Goal: Task Accomplishment & Management: Manage account settings

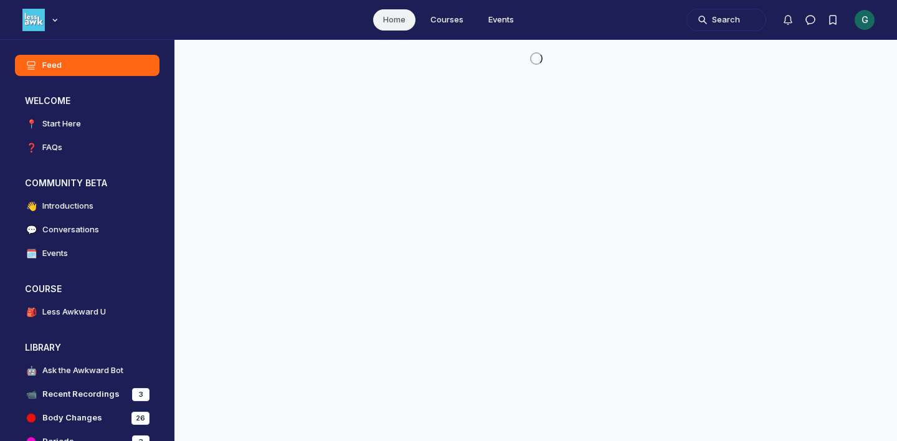
scroll to position [3382, 2386]
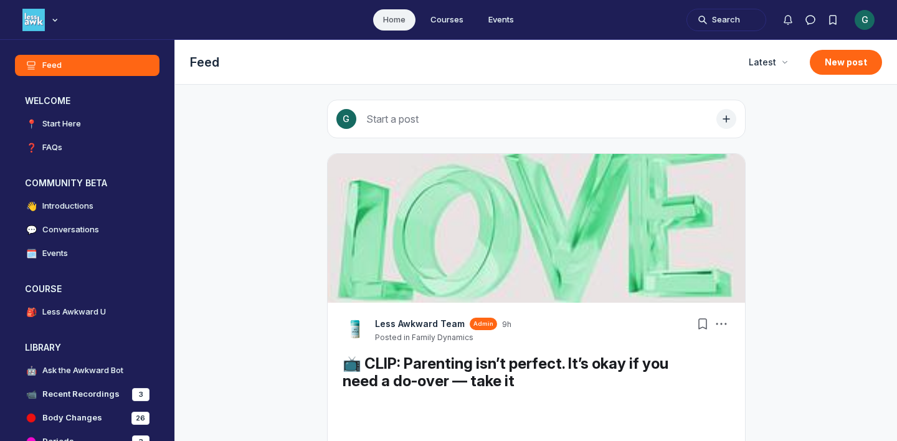
click at [856, 20] on div "G" at bounding box center [865, 20] width 20 height 20
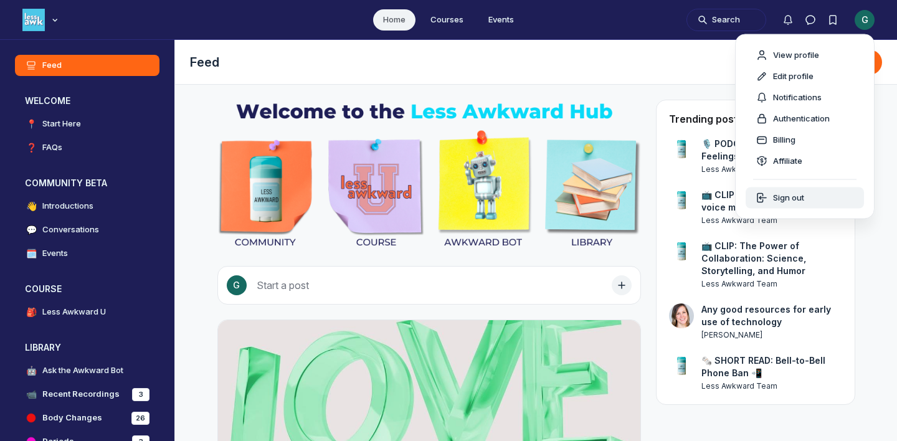
click at [756, 197] on icon "Main navigation bar" at bounding box center [762, 198] width 12 height 12
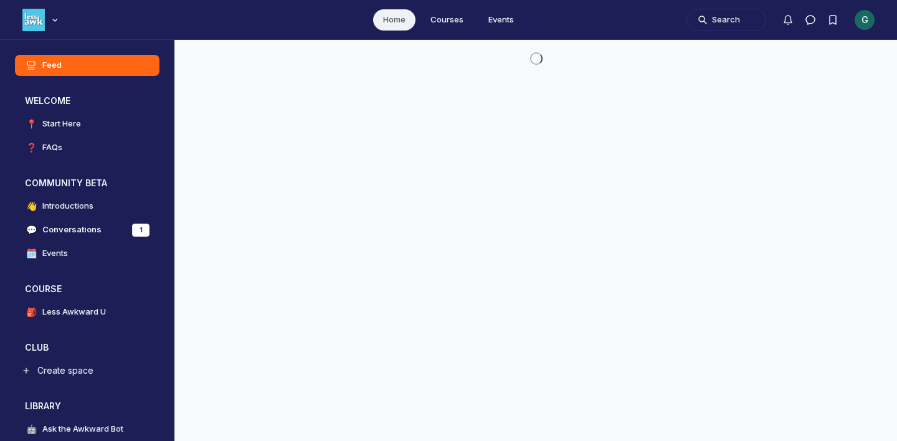
scroll to position [3186, 2386]
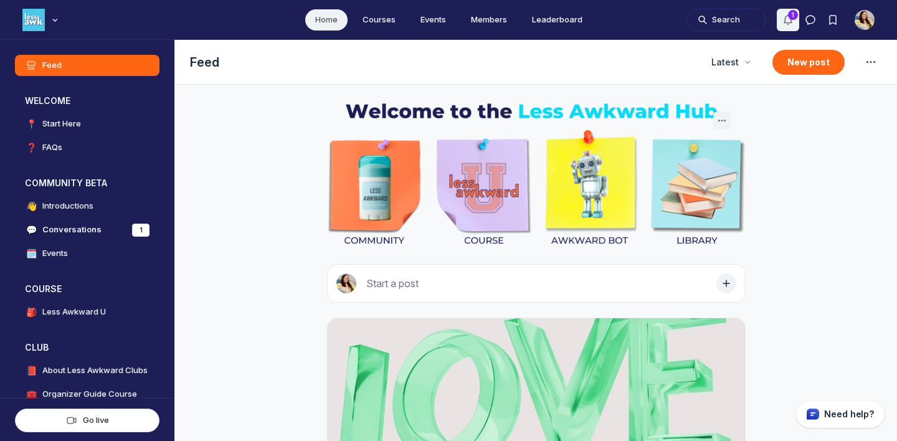
click at [794, 19] on icon "Notifications" at bounding box center [788, 20] width 12 height 12
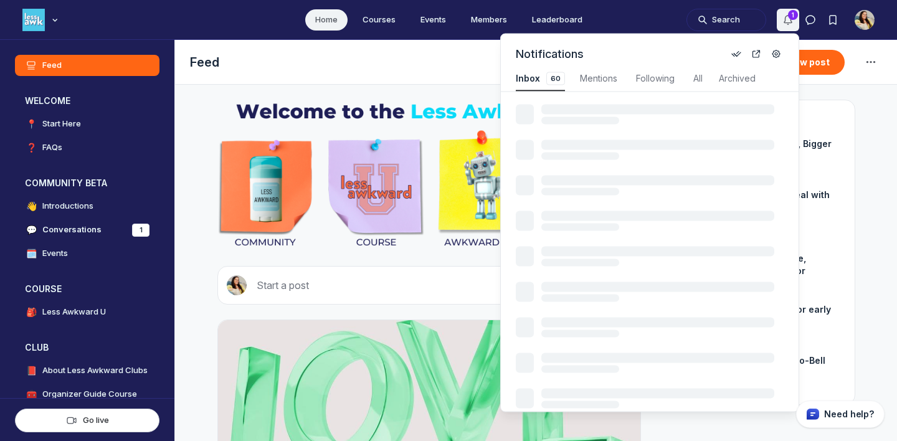
scroll to position [1686, 2660]
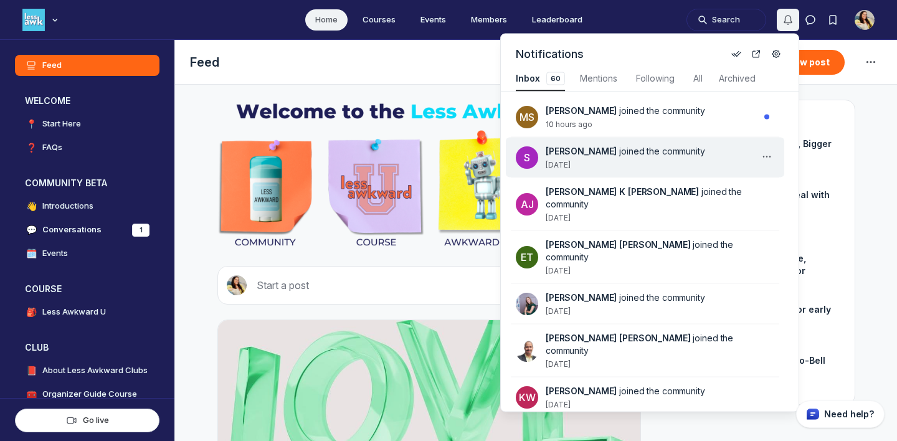
click at [622, 159] on div "Spencer joined the community 2 days ago" at bounding box center [653, 157] width 214 height 25
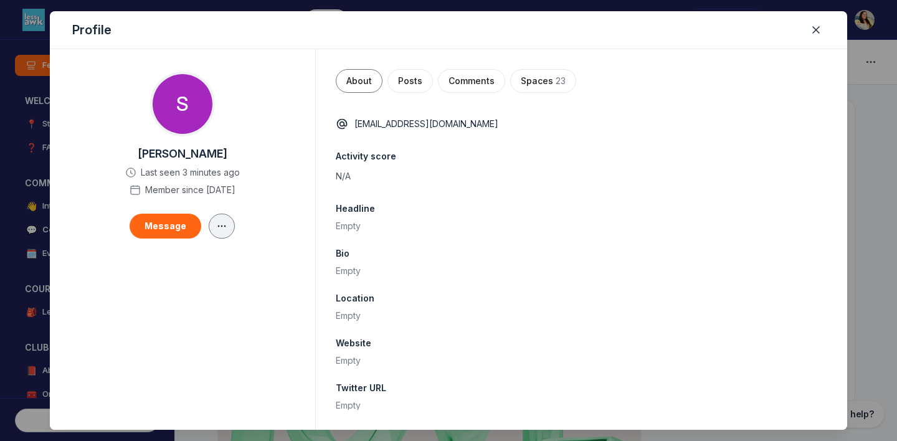
click at [221, 225] on icon "button" at bounding box center [222, 226] width 12 height 10
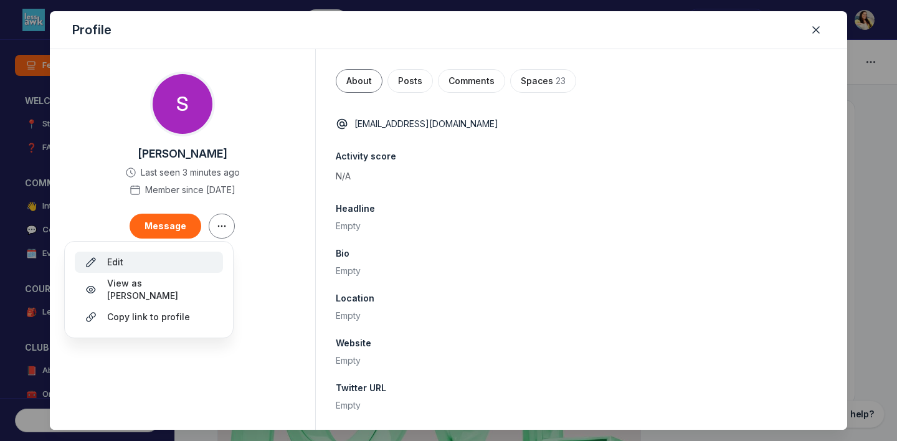
click at [173, 259] on div "Edit" at bounding box center [149, 262] width 128 height 12
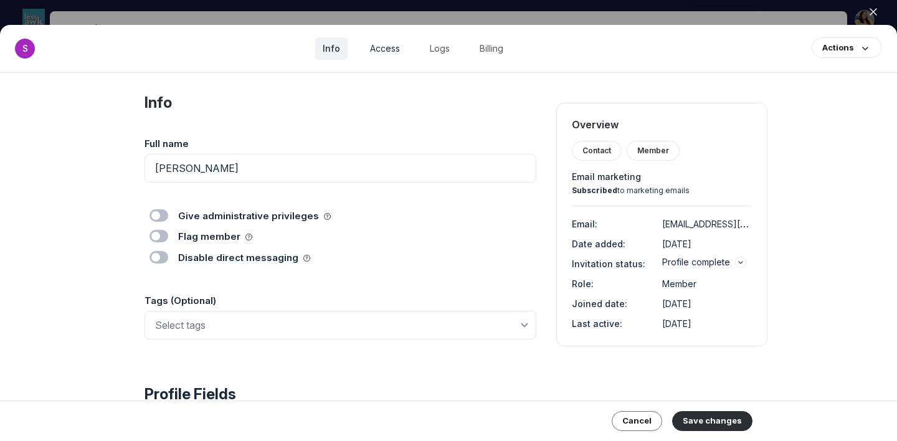
click at [397, 50] on link "Access" at bounding box center [385, 48] width 45 height 22
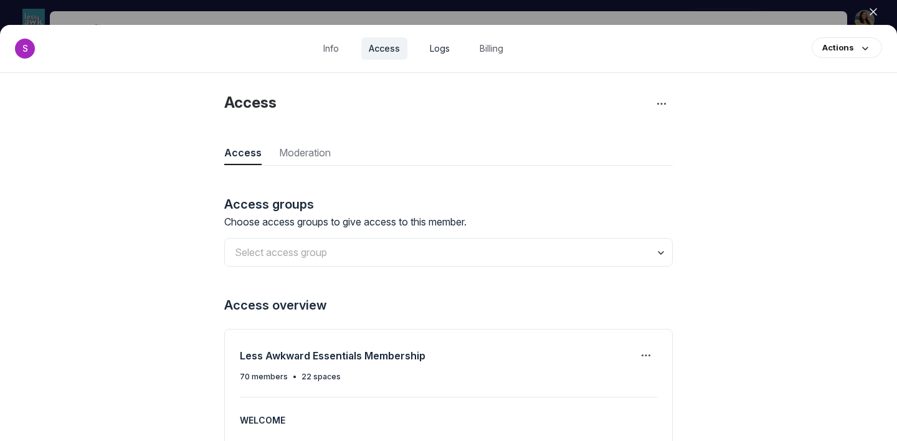
click at [444, 51] on link "Logs" at bounding box center [439, 48] width 35 height 22
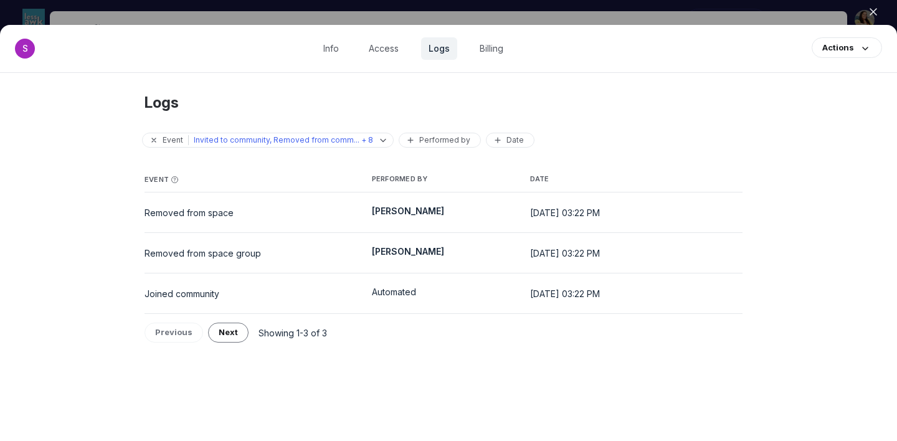
click at [468, 16] on div at bounding box center [448, 220] width 897 height 441
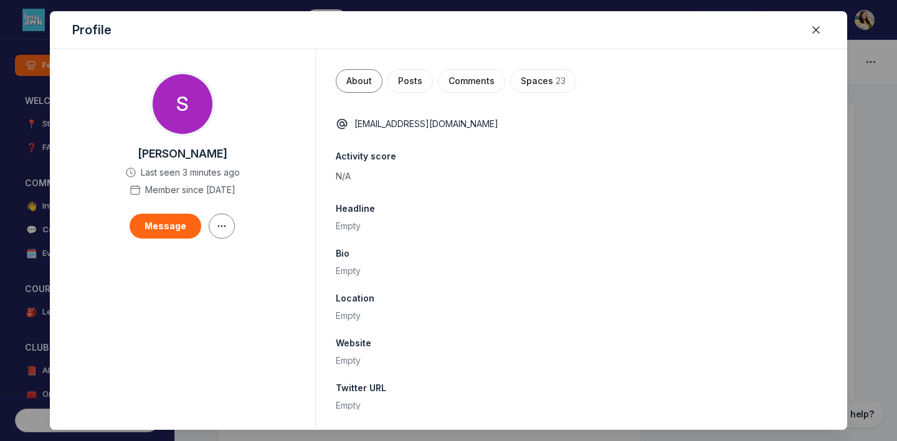
scroll to position [3186, 2386]
click at [812, 30] on icon "Close" at bounding box center [816, 30] width 12 height 12
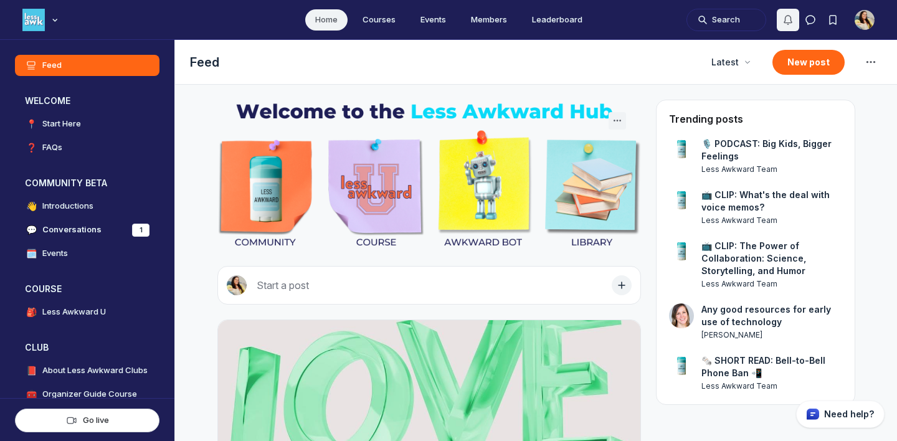
click at [780, 14] on button "Notifications" at bounding box center [788, 20] width 22 height 22
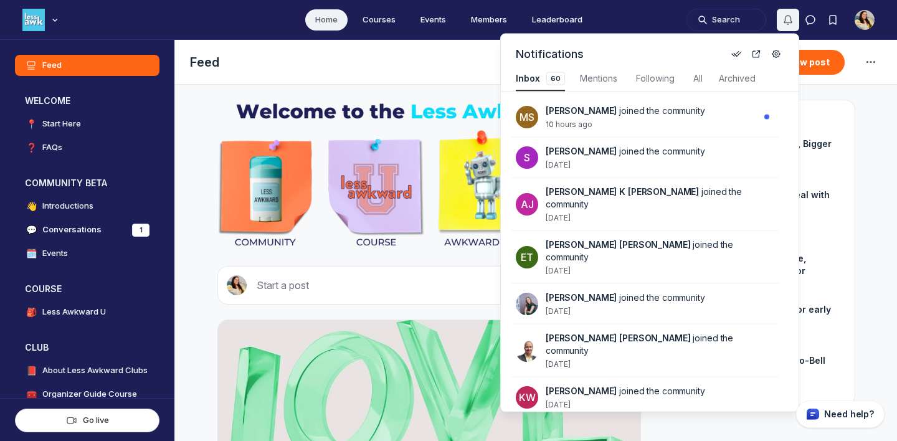
scroll to position [1686, 2660]
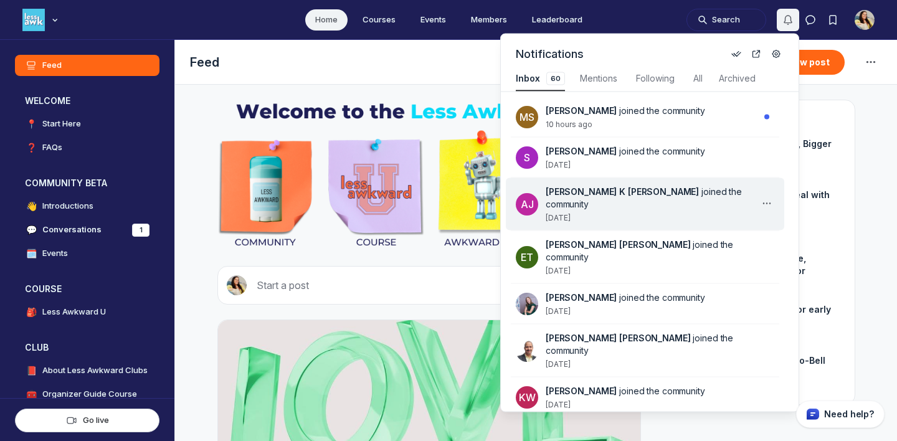
click at [613, 202] on div "Ashley K Jason joined the community 5 days ago" at bounding box center [653, 204] width 214 height 37
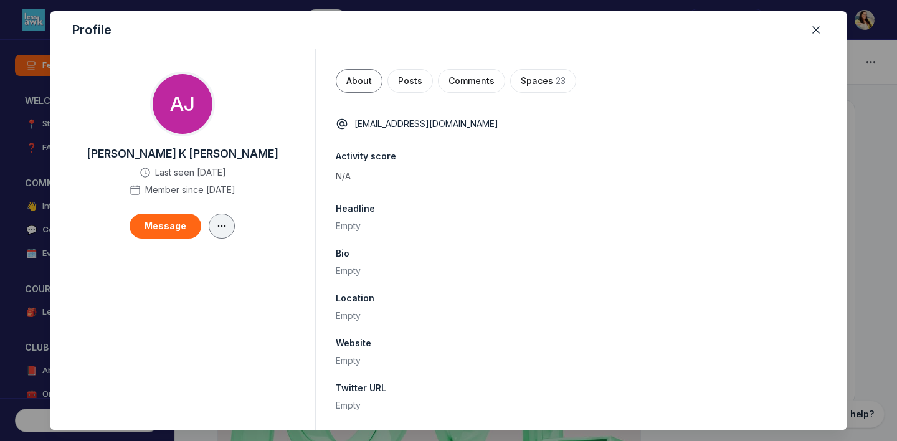
click at [227, 225] on button "button" at bounding box center [222, 226] width 26 height 25
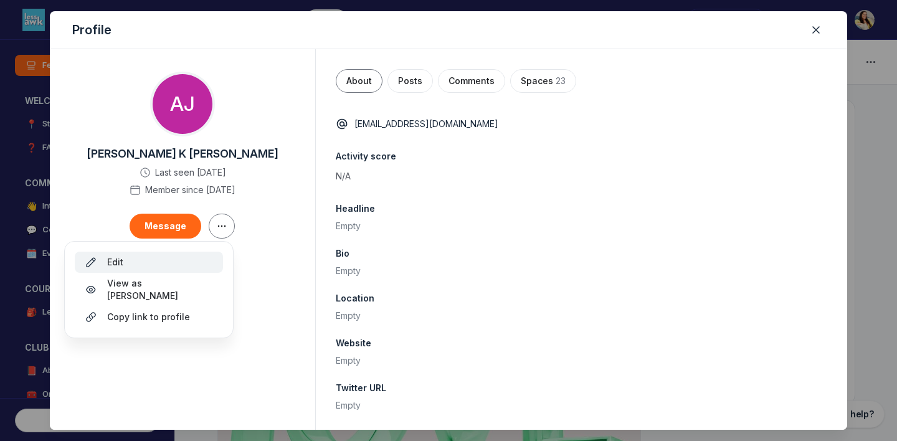
click at [186, 256] on div "Edit" at bounding box center [149, 262] width 128 height 12
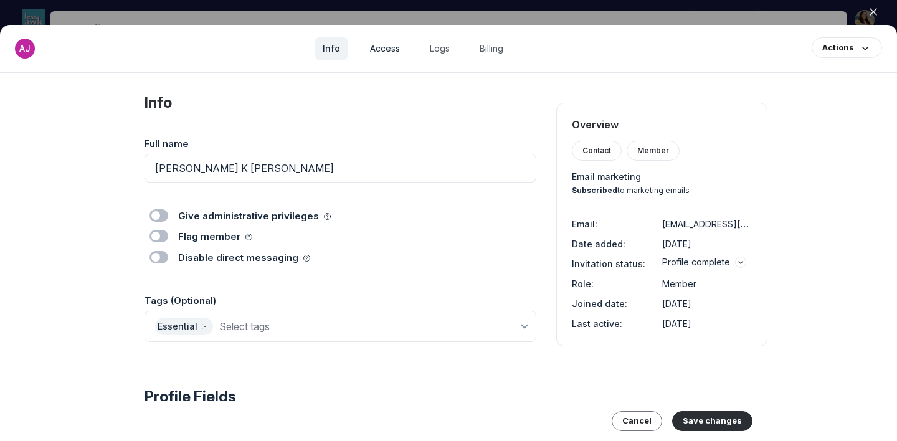
click at [404, 55] on link "Access" at bounding box center [385, 48] width 45 height 22
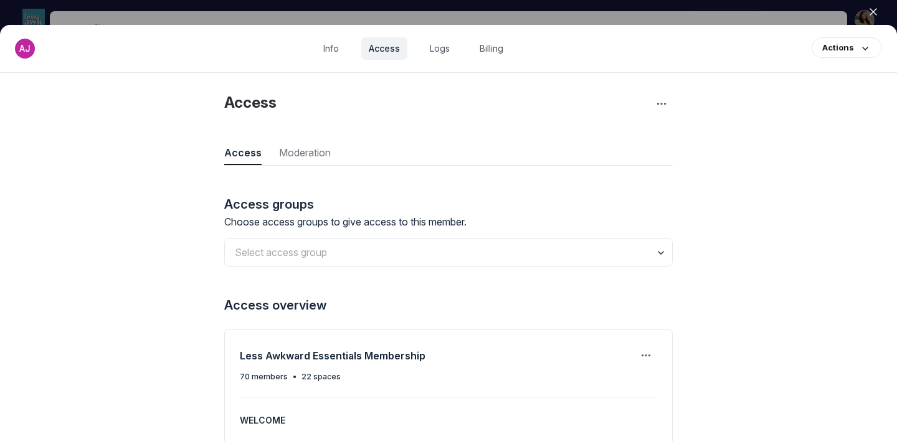
click at [867, 11] on icon "button" at bounding box center [873, 12] width 12 height 12
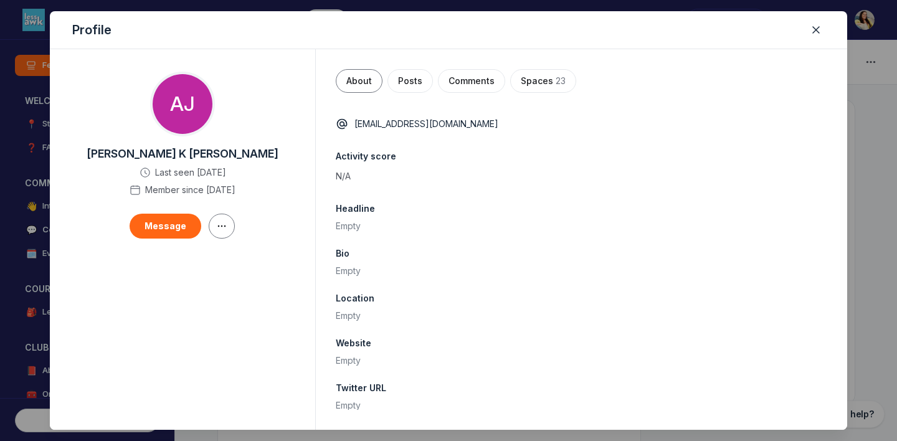
scroll to position [3186, 2386]
click at [818, 31] on icon "Close" at bounding box center [816, 30] width 12 height 12
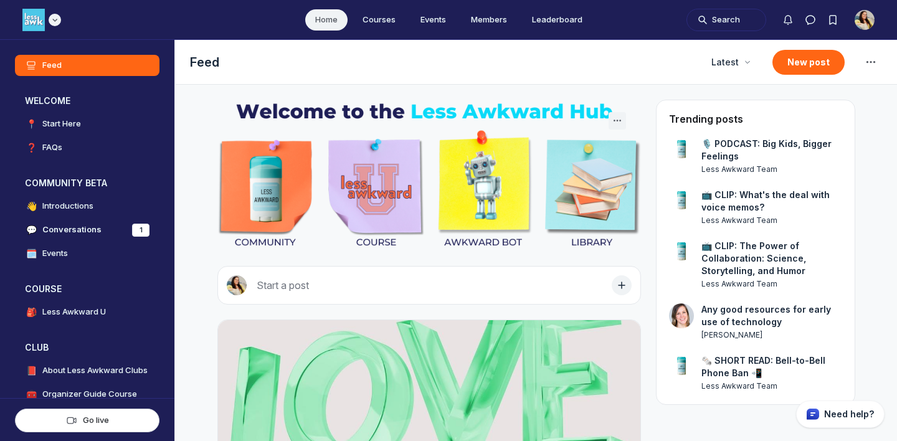
click at [54, 22] on icon "Main navigation bar" at bounding box center [55, 19] width 12 height 7
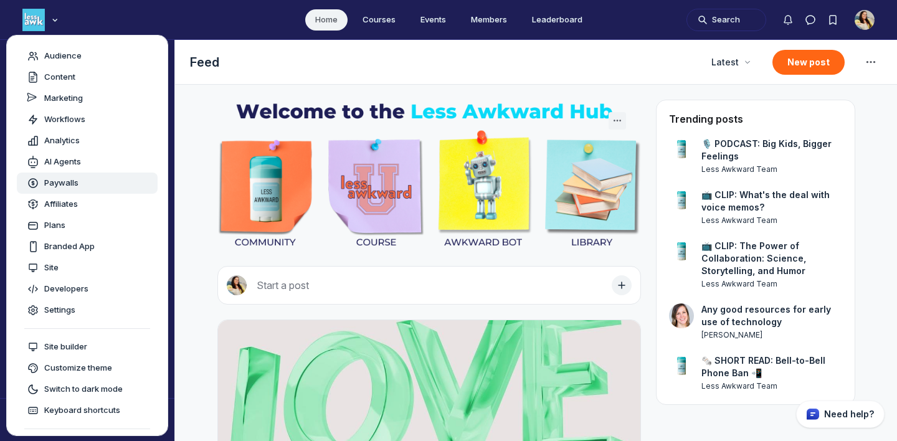
click at [55, 176] on link "Paywalls" at bounding box center [87, 183] width 141 height 21
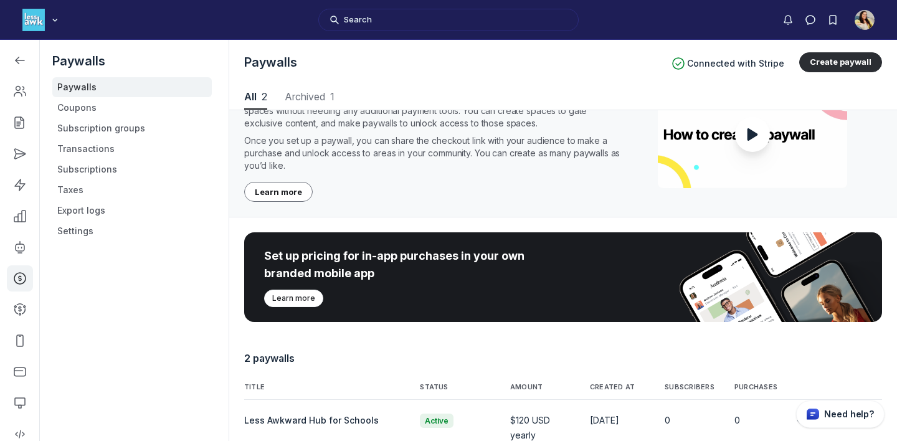
scroll to position [196, 0]
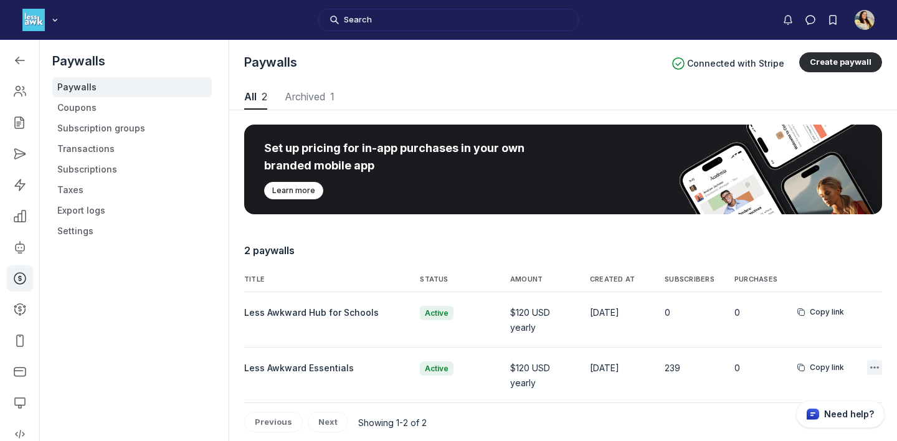
click at [872, 368] on icon "button" at bounding box center [874, 367] width 12 height 12
click at [823, 287] on button "Edit" at bounding box center [812, 294] width 118 height 21
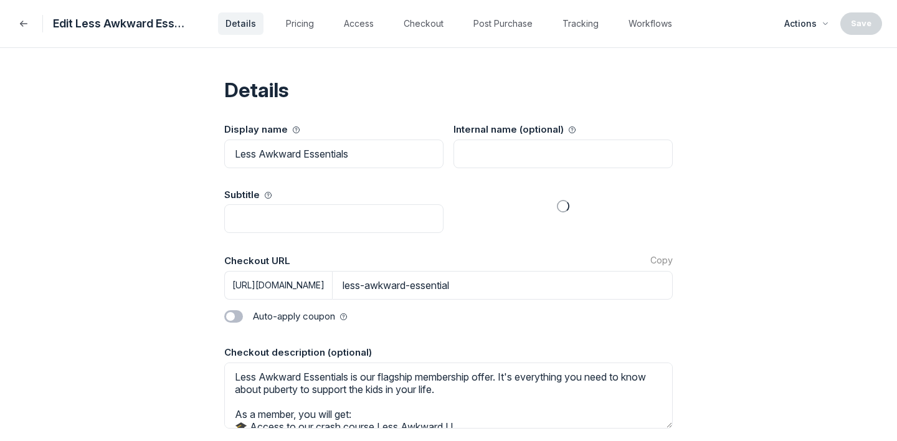
select select "1"
click at [355, 32] on button "Access" at bounding box center [358, 23] width 45 height 22
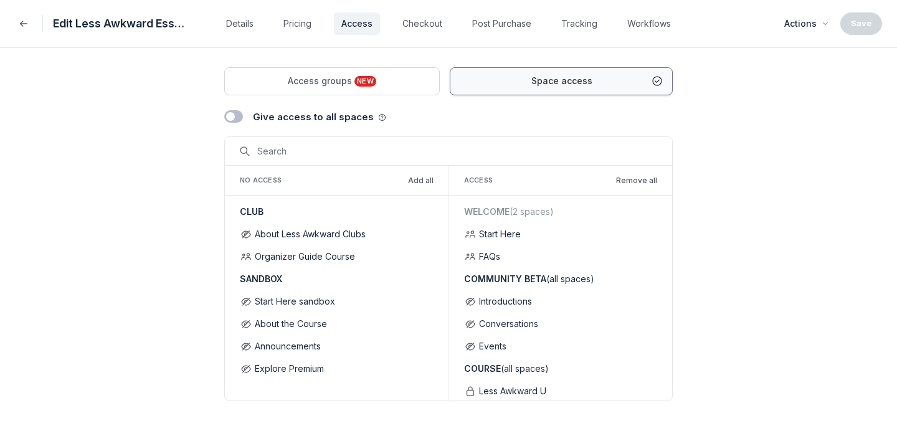
scroll to position [76, 0]
click at [19, 30] on button "Back" at bounding box center [23, 23] width 17 height 17
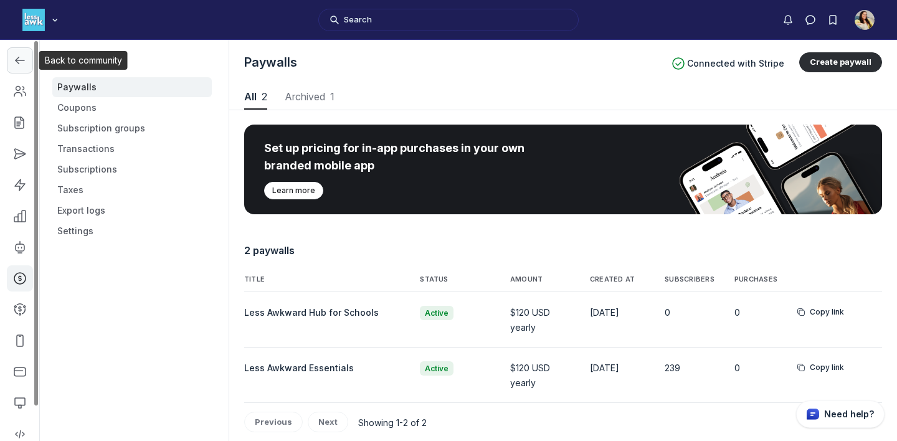
click at [19, 61] on icon "Left Sidebar" at bounding box center [20, 60] width 12 height 12
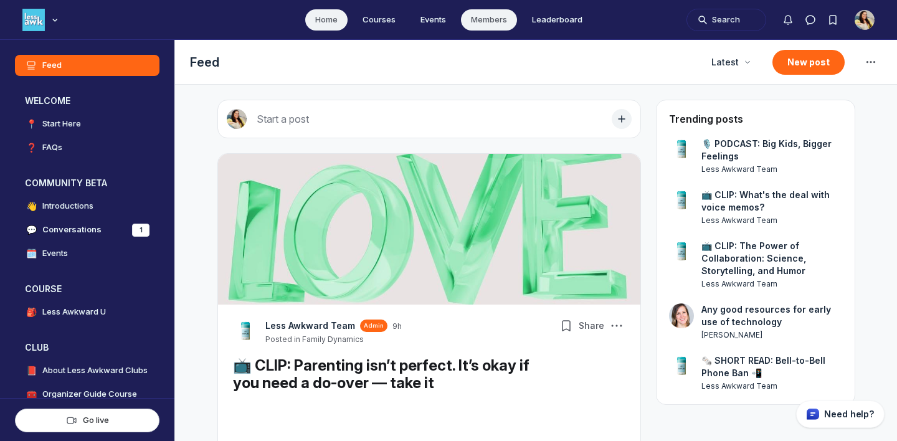
scroll to position [3186, 2386]
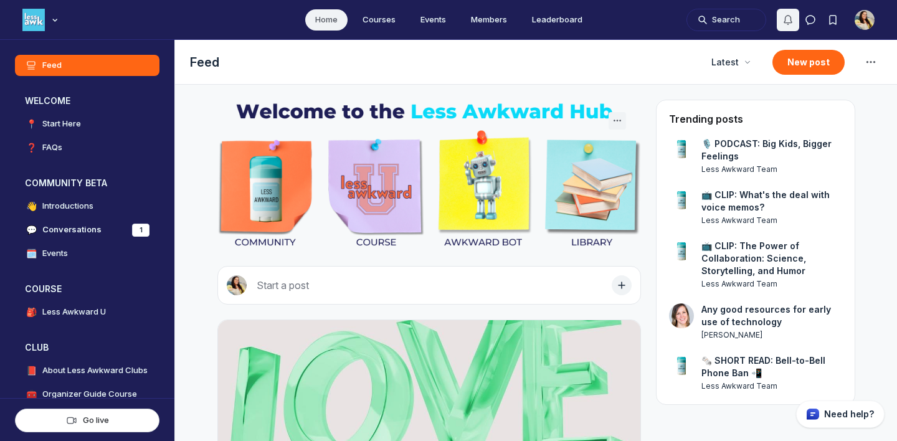
click at [784, 16] on icon "Notifications" at bounding box center [788, 20] width 12 height 12
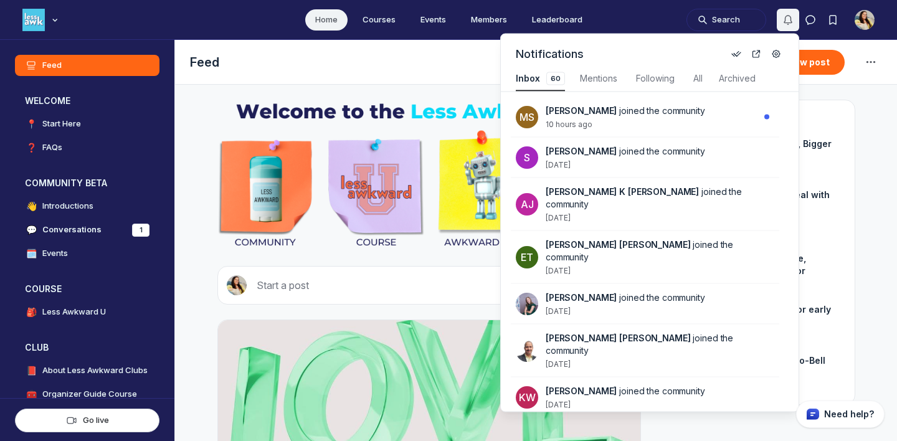
scroll to position [1686, 2660]
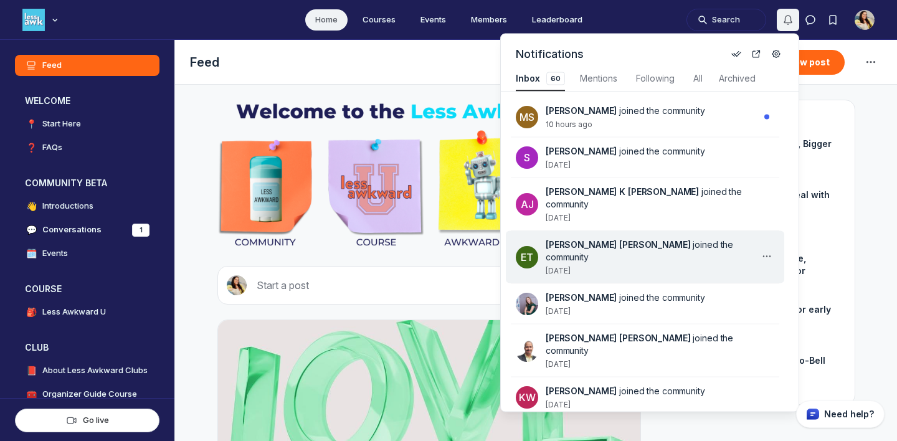
click at [586, 250] on div "Eleanor Jackson Tenney joined the community 1 week ago" at bounding box center [653, 257] width 214 height 37
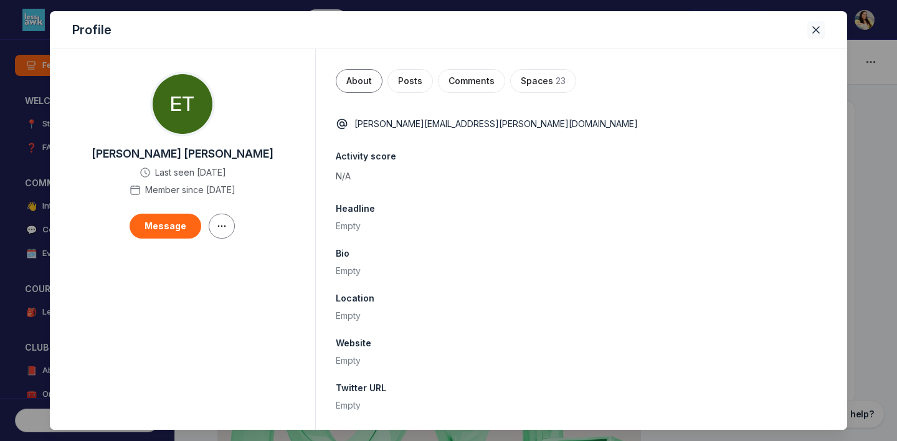
click at [818, 36] on button "Close" at bounding box center [815, 29] width 17 height 17
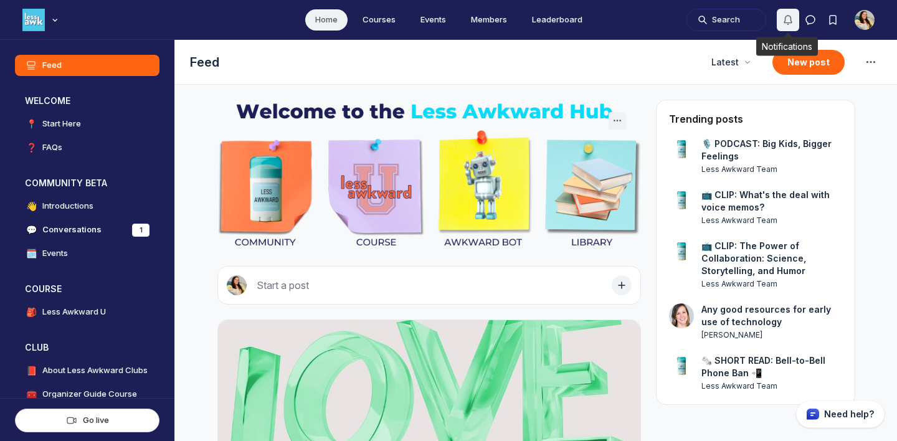
click at [785, 21] on use "Notifications" at bounding box center [787, 20] width 7 height 9
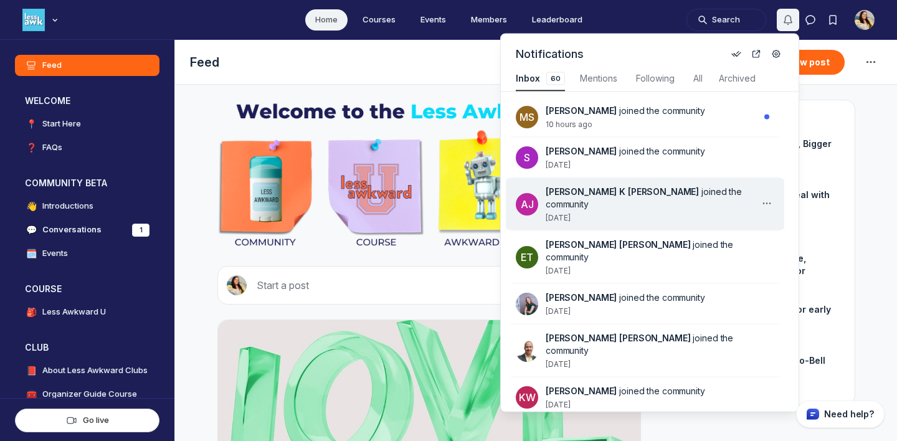
click at [623, 205] on div "Ashley K Jason joined the community 5 days ago" at bounding box center [653, 204] width 214 height 37
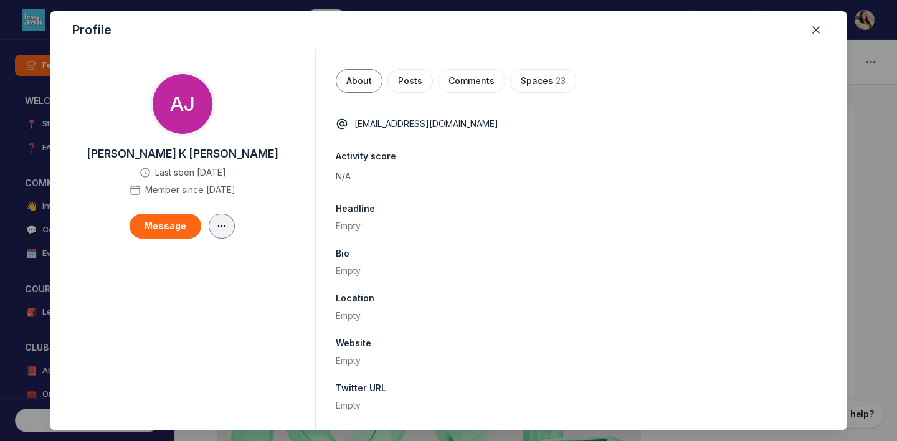
click at [221, 228] on icon "button" at bounding box center [222, 226] width 12 height 10
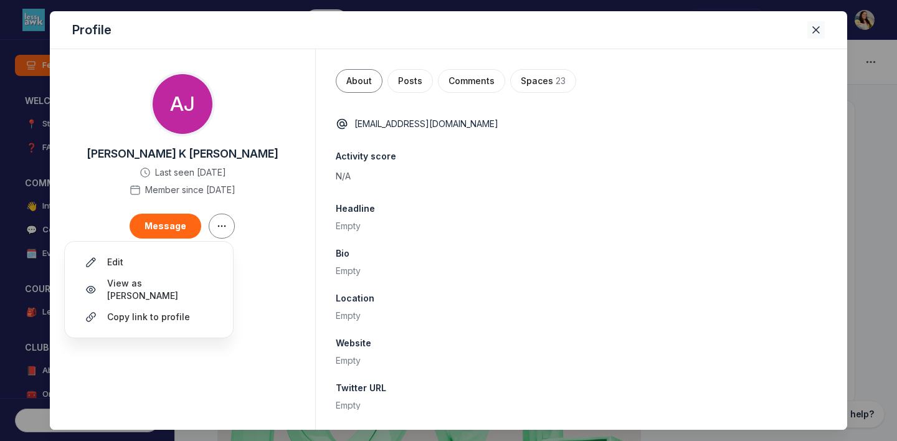
click at [822, 30] on button "Close" at bounding box center [815, 29] width 17 height 17
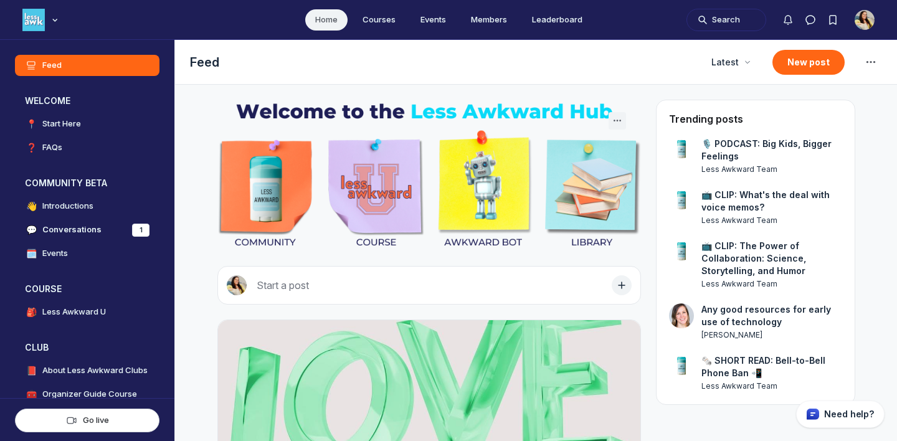
click at [864, 17] on img "User menu options" at bounding box center [865, 20] width 20 height 20
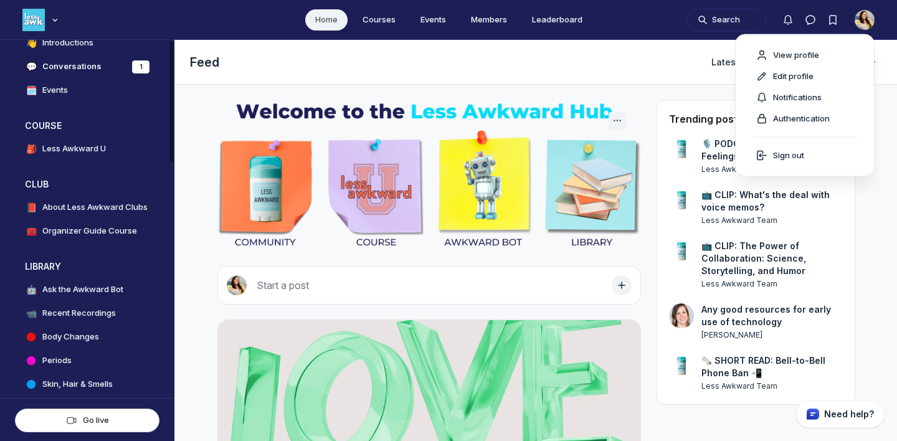
scroll to position [165, 0]
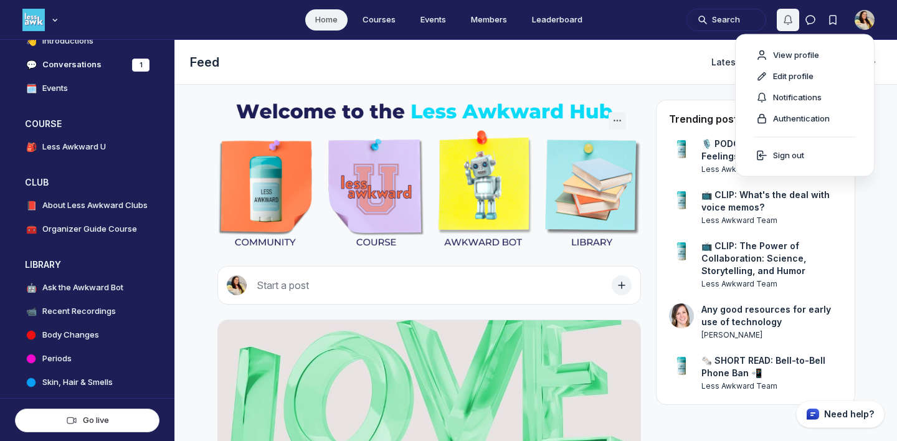
click at [791, 21] on use "Notifications" at bounding box center [787, 20] width 7 height 9
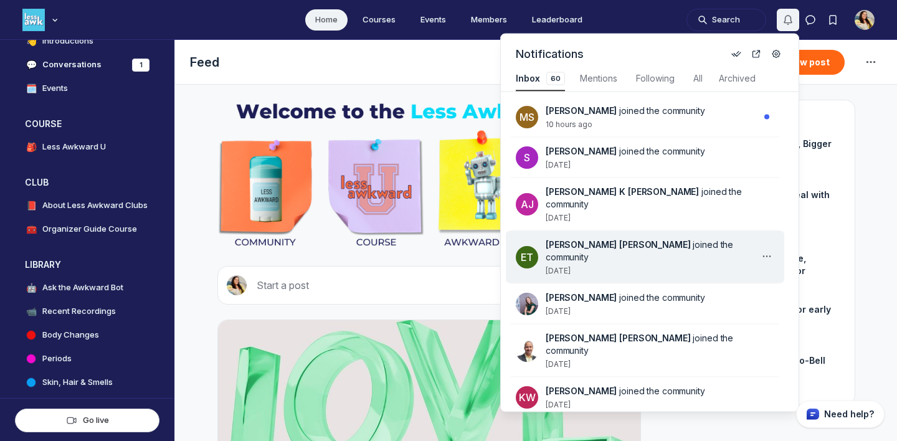
scroll to position [1686, 2660]
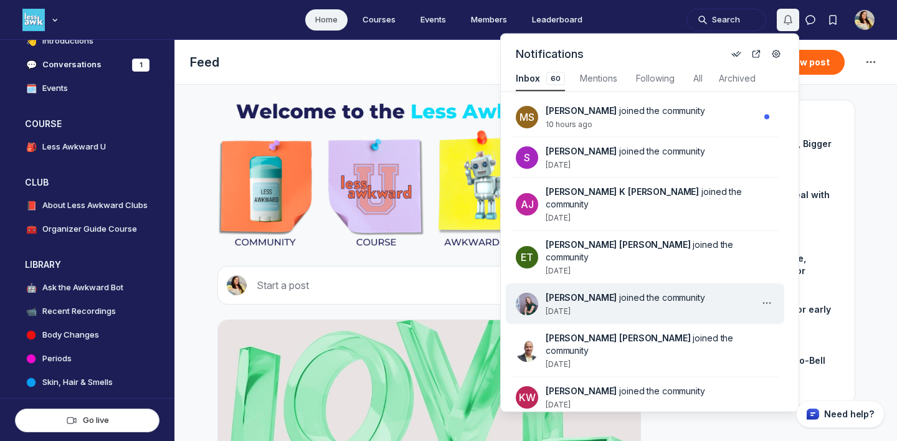
click at [619, 292] on div "Carrie W joined the community 2 weeks ago" at bounding box center [653, 304] width 214 height 25
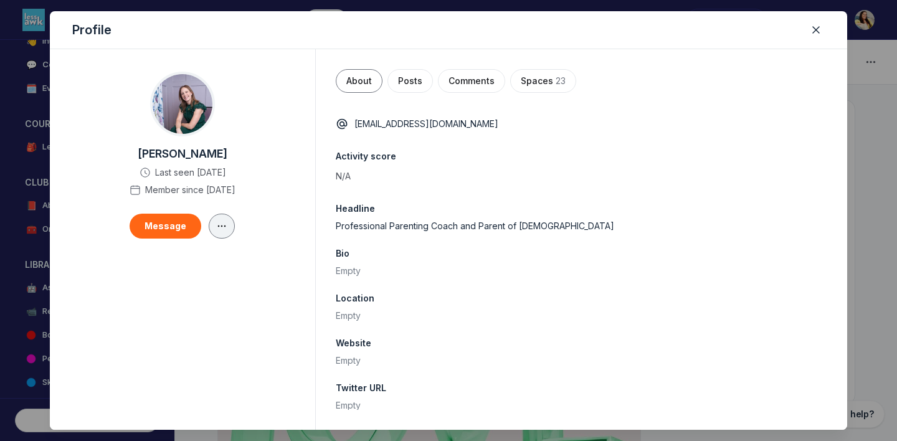
click at [213, 229] on button "button" at bounding box center [222, 226] width 26 height 25
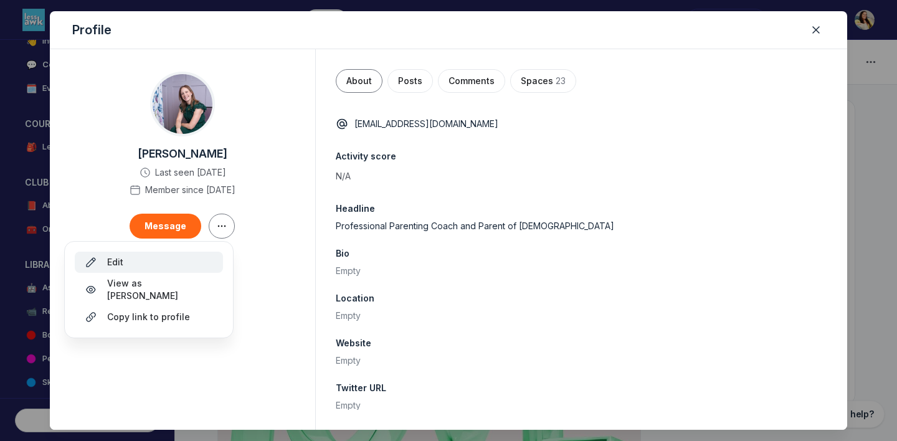
click at [187, 259] on div "Edit" at bounding box center [149, 262] width 128 height 12
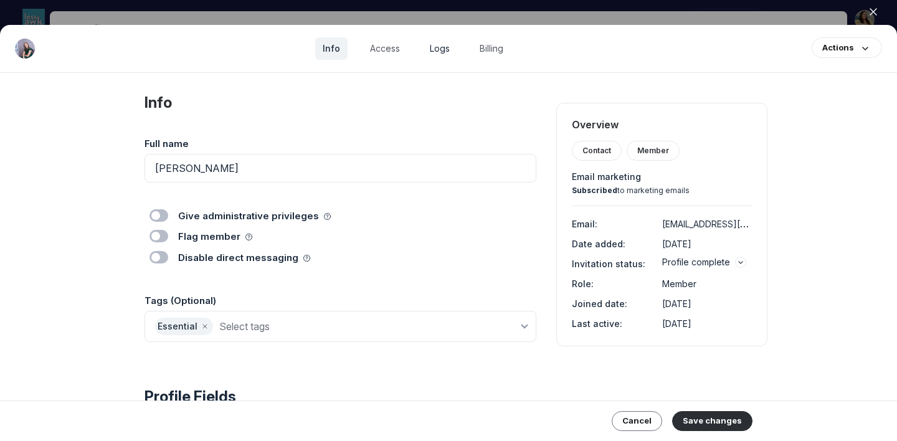
click at [436, 48] on link "Logs" at bounding box center [439, 48] width 35 height 22
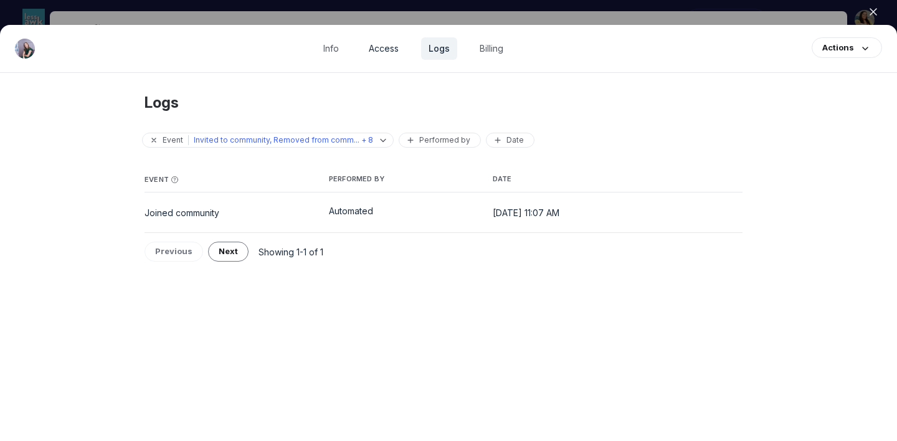
click at [395, 47] on link "Access" at bounding box center [383, 48] width 45 height 22
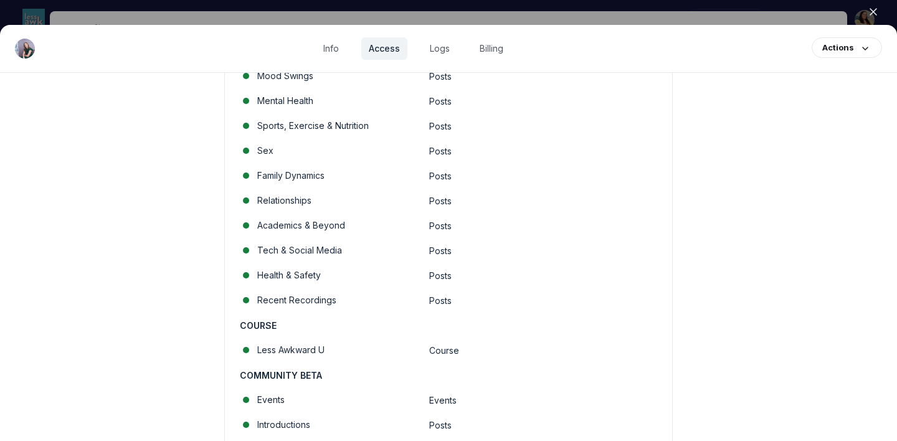
scroll to position [818, 0]
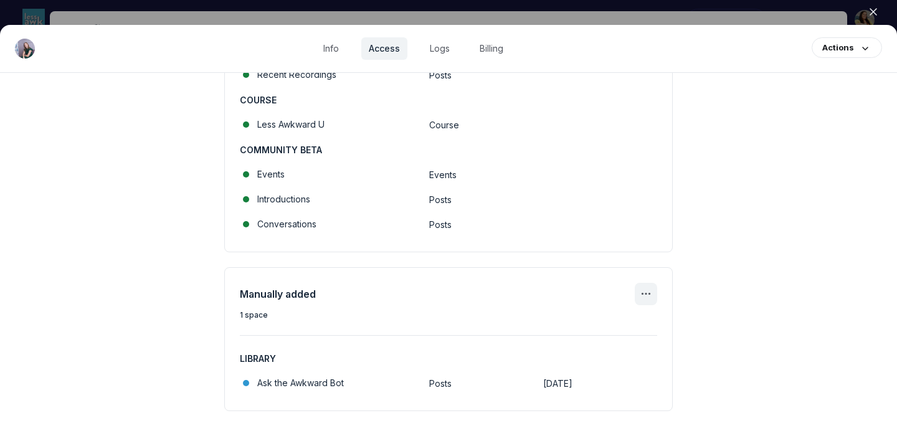
click at [645, 294] on icon "Manage spaces" at bounding box center [645, 294] width 15 height 15
click at [614, 328] on div "Manage spaces" at bounding box center [587, 331] width 98 height 12
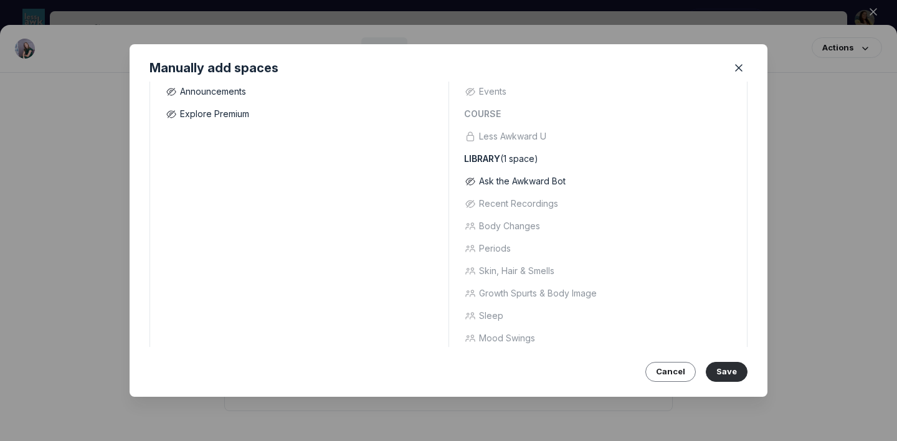
scroll to position [266, 0]
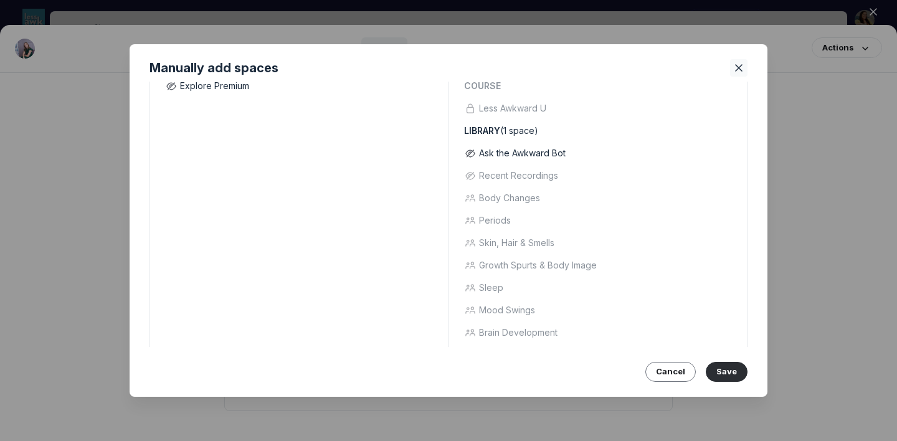
click at [742, 69] on icon "Close" at bounding box center [739, 68] width 12 height 12
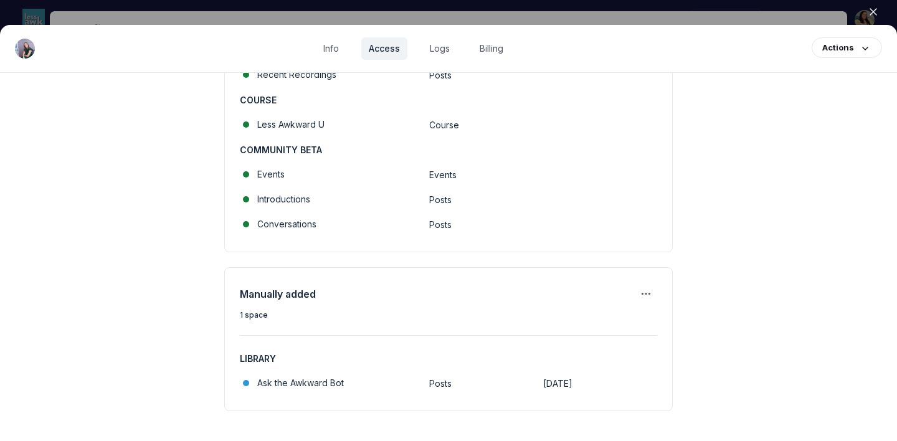
click at [871, 12] on icon "button" at bounding box center [873, 12] width 12 height 12
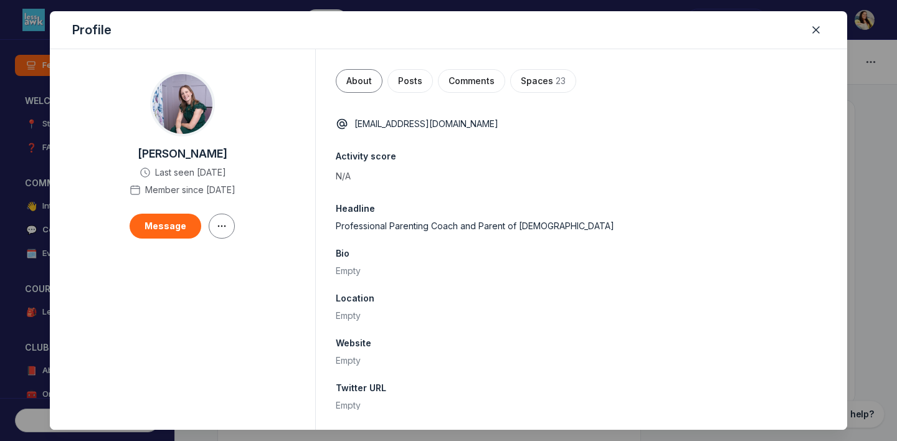
scroll to position [3186, 2386]
click at [816, 29] on use "Close" at bounding box center [816, 30] width 6 height 6
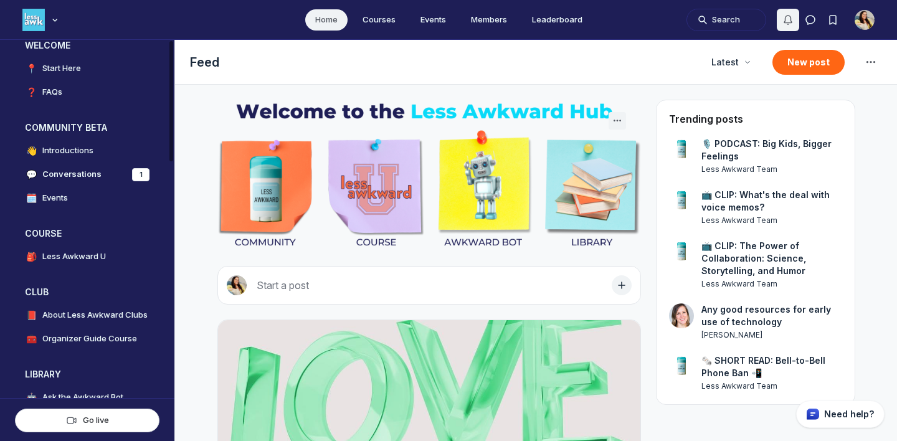
scroll to position [143, 0]
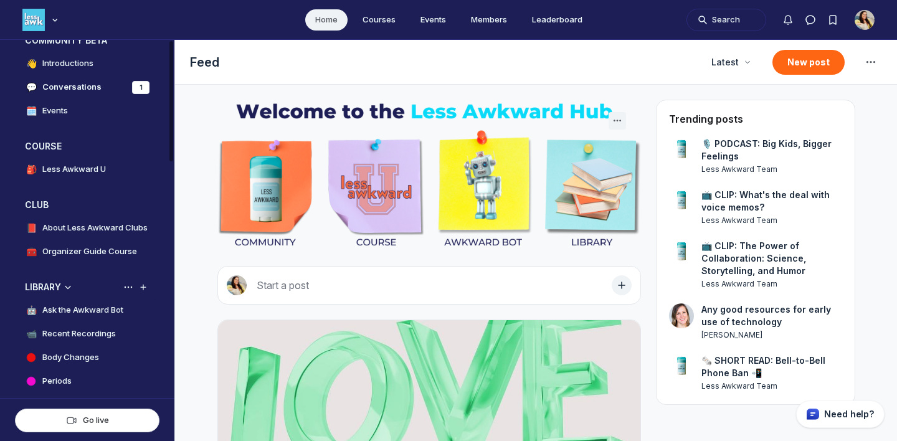
click at [94, 309] on h4 "Ask the Awkward Bot" at bounding box center [82, 310] width 81 height 12
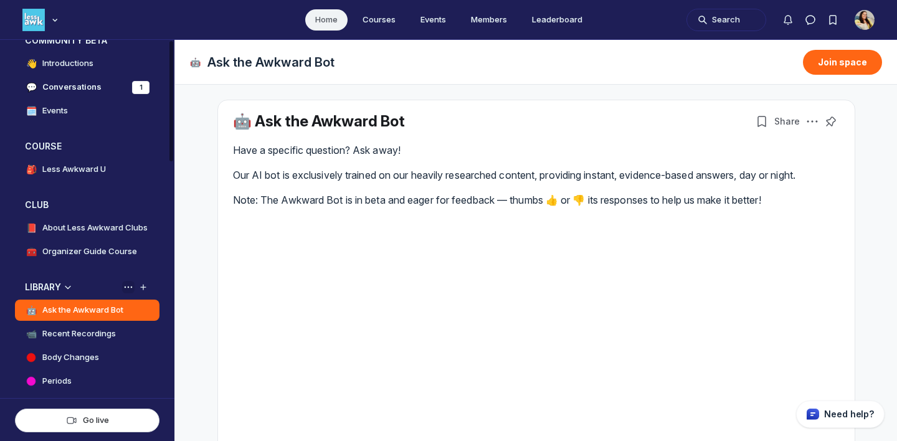
click at [128, 287] on use "View space group options" at bounding box center [129, 288] width 8 height 2
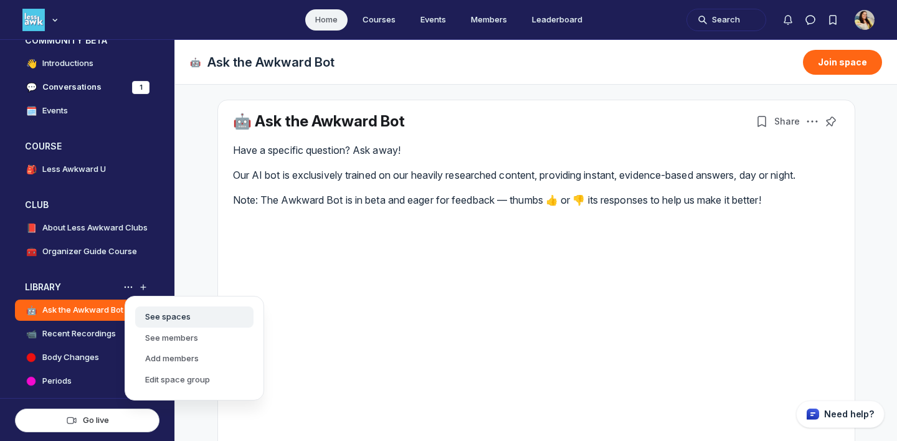
click at [161, 316] on link "See spaces" at bounding box center [194, 316] width 118 height 21
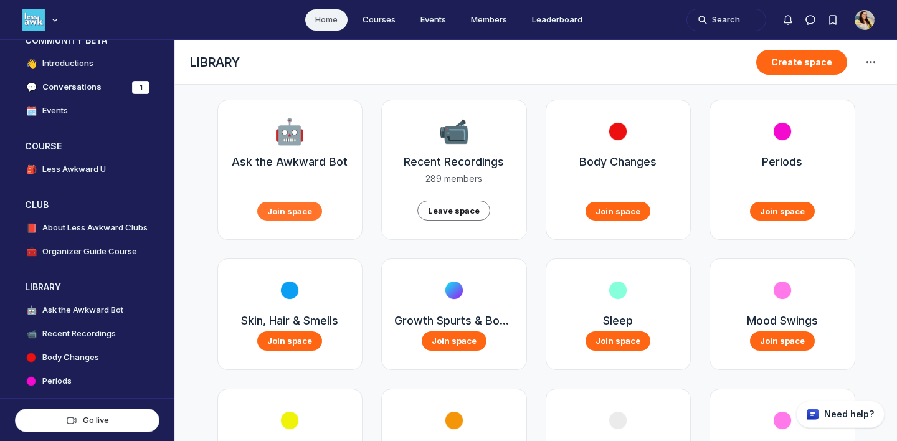
click at [281, 210] on button "Join space" at bounding box center [289, 211] width 65 height 19
click at [103, 311] on h4 "Ask the Awkward Bot" at bounding box center [82, 310] width 81 height 12
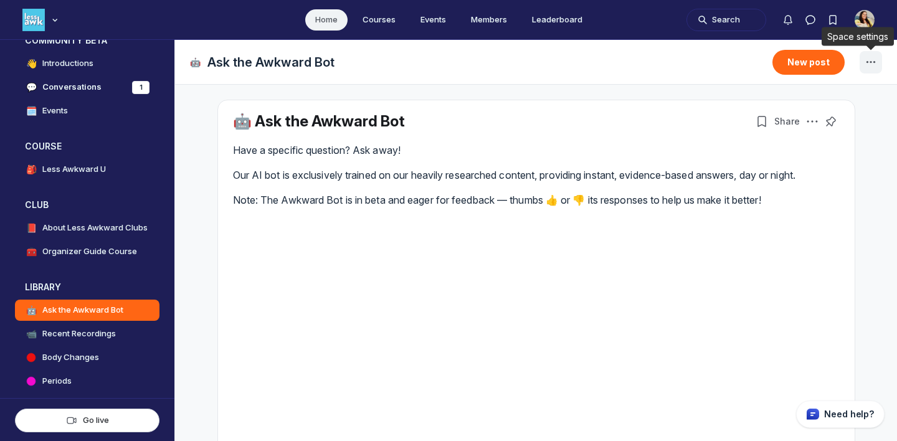
click at [873, 62] on icon "Space settings" at bounding box center [870, 62] width 15 height 15
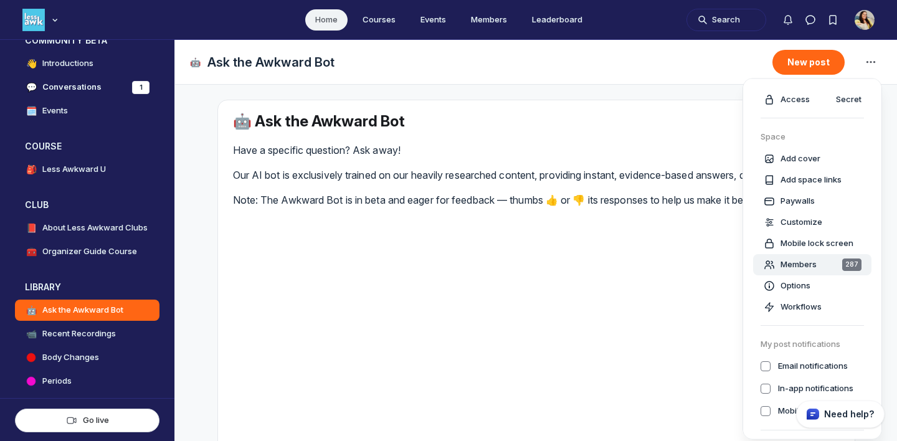
click at [794, 270] on button "Members 287" at bounding box center [812, 264] width 118 height 21
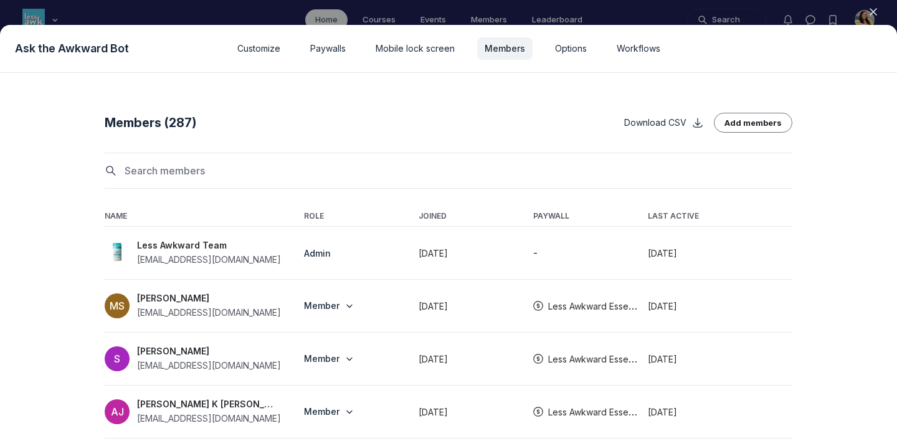
click at [300, 181] on div at bounding box center [449, 171] width 688 height 36
click at [300, 179] on input at bounding box center [456, 171] width 673 height 20
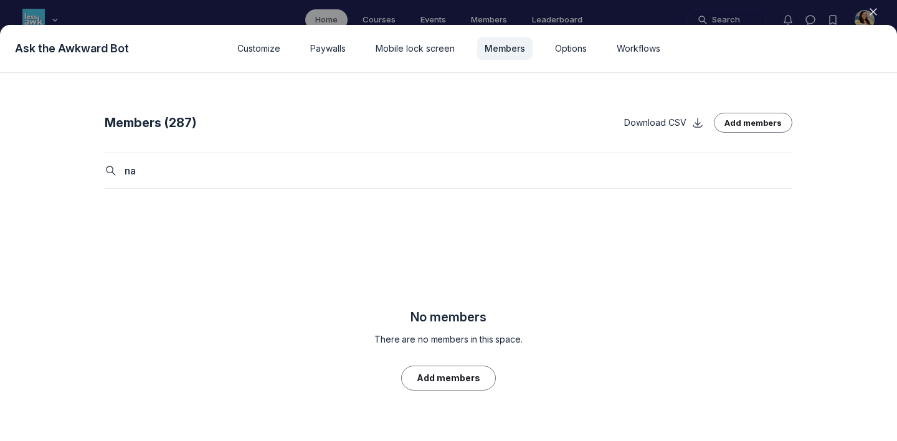
type input "n"
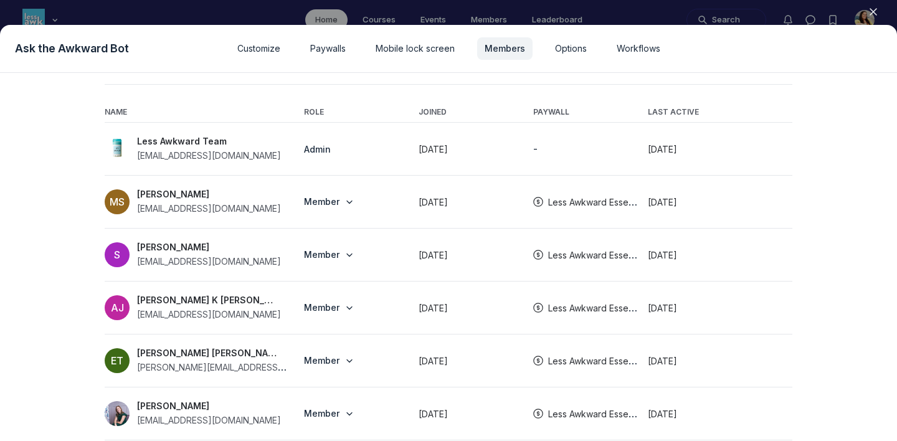
scroll to position [157, 0]
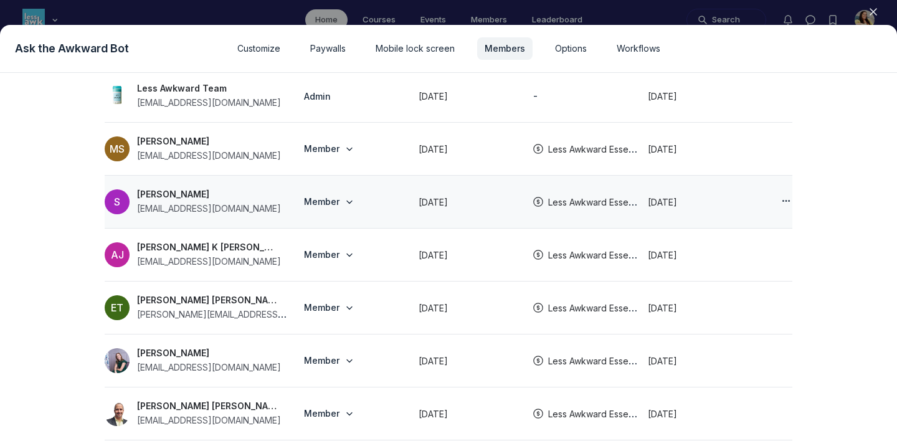
click at [780, 201] on icon "button" at bounding box center [786, 201] width 12 height 12
click at [732, 225] on button "Edit member" at bounding box center [722, 235] width 118 height 21
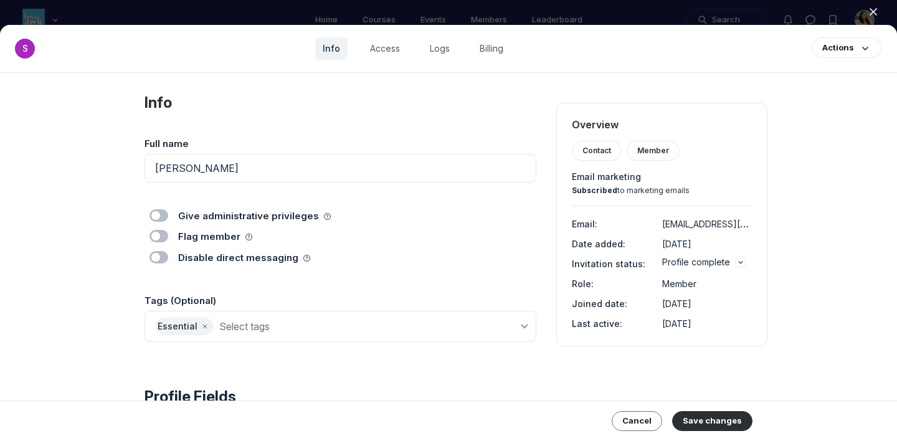
click at [732, 258] on button "Profile complete" at bounding box center [704, 262] width 84 height 12
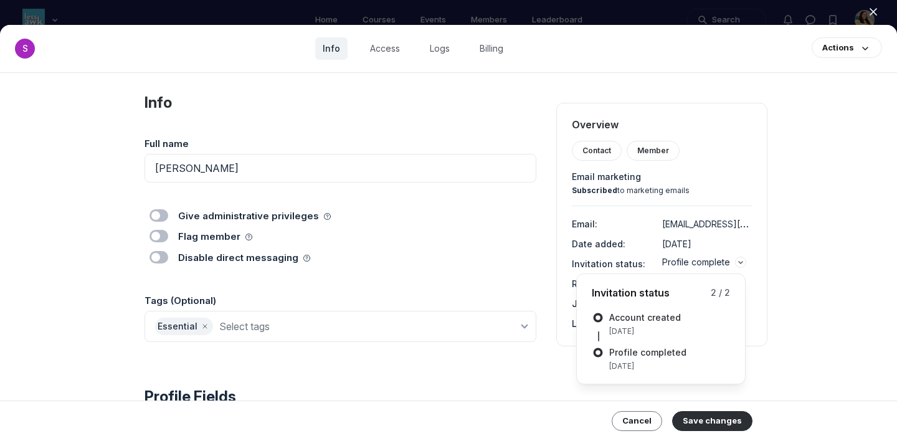
click at [732, 258] on button "Profile complete" at bounding box center [704, 262] width 84 height 12
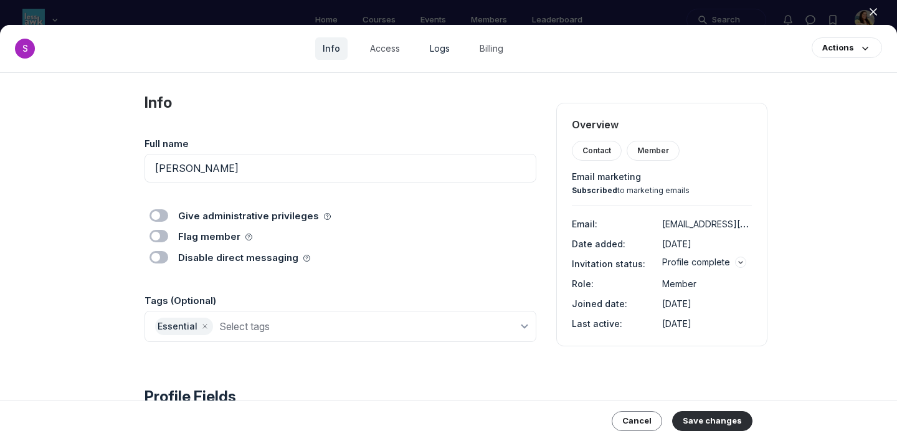
click at [428, 44] on link "Logs" at bounding box center [439, 48] width 35 height 22
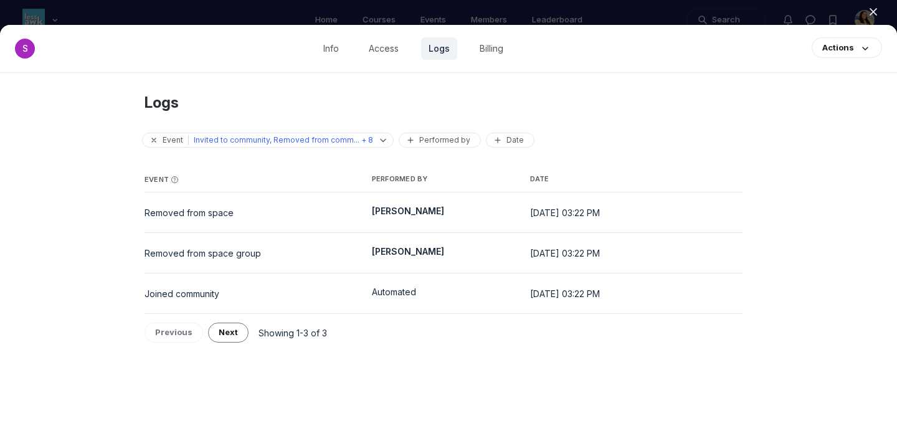
click at [869, 15] on icon "button" at bounding box center [873, 12] width 12 height 12
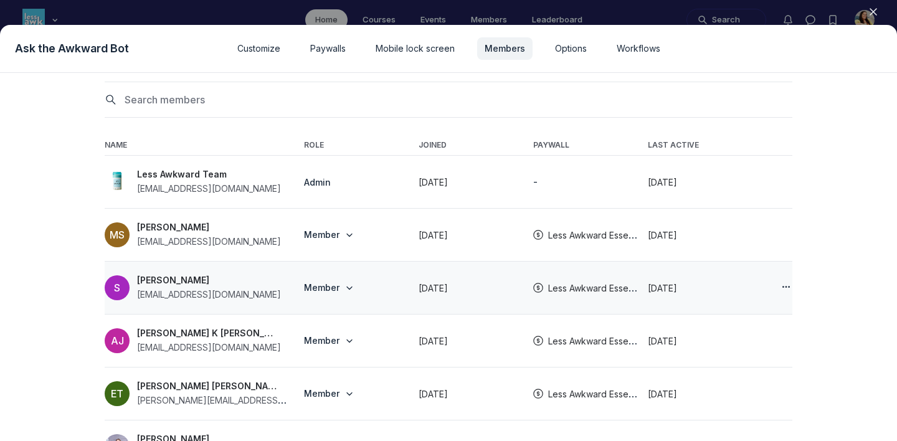
scroll to position [89, 0]
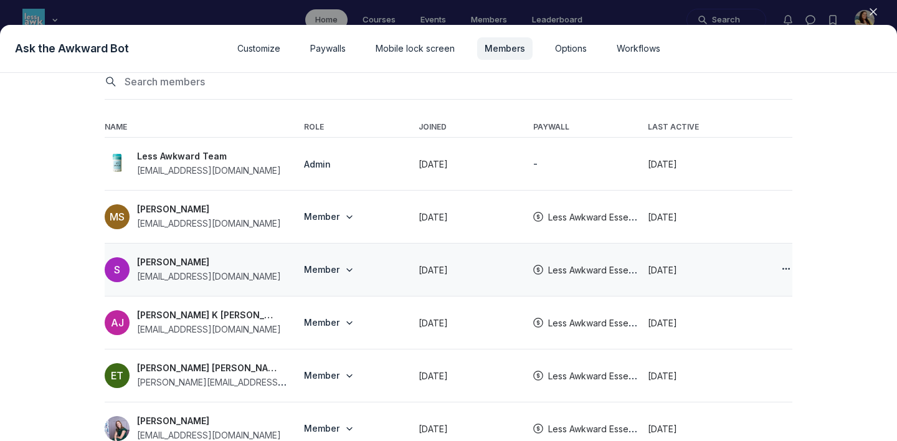
click at [785, 269] on use "button" at bounding box center [785, 269] width 7 height 2
click at [731, 325] on button "Remove from space" at bounding box center [722, 323] width 118 height 21
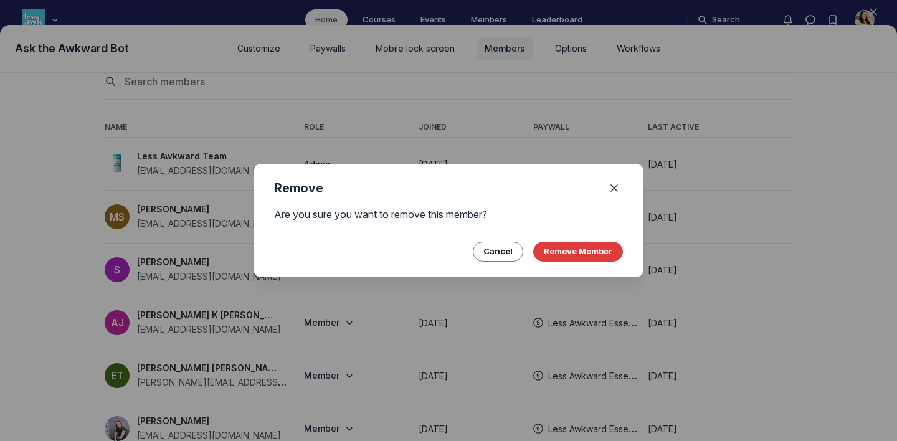
click at [599, 255] on button "Remove Member" at bounding box center [578, 252] width 90 height 20
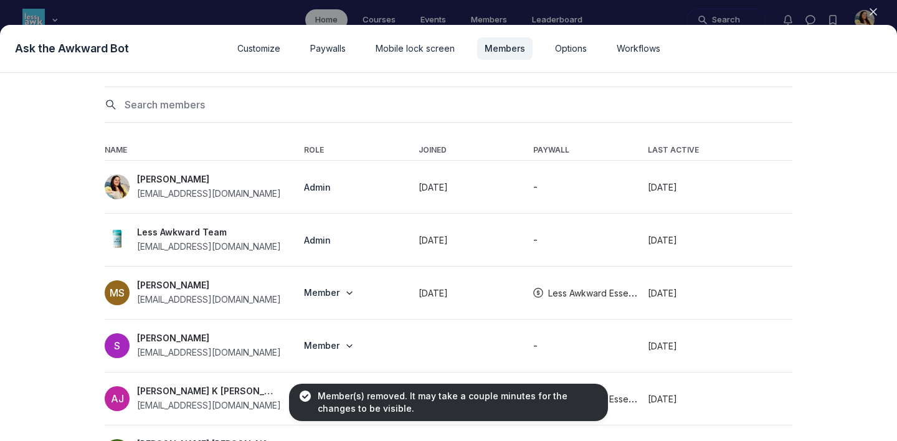
scroll to position [65, 0]
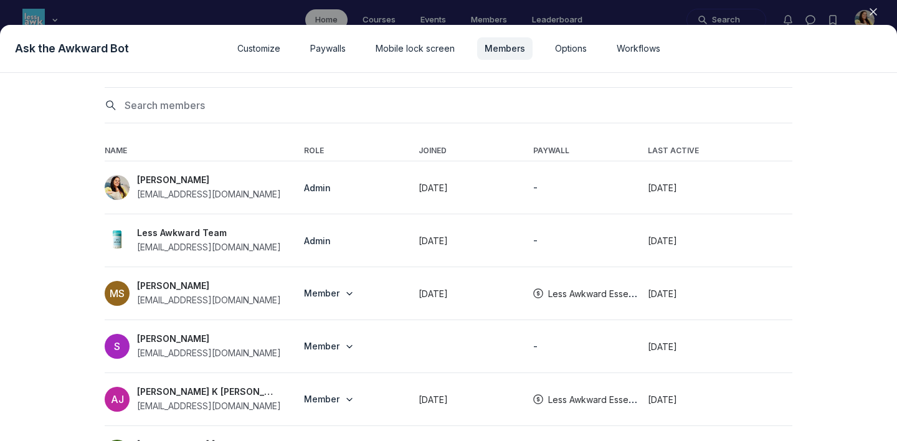
click at [454, 22] on div at bounding box center [448, 220] width 897 height 441
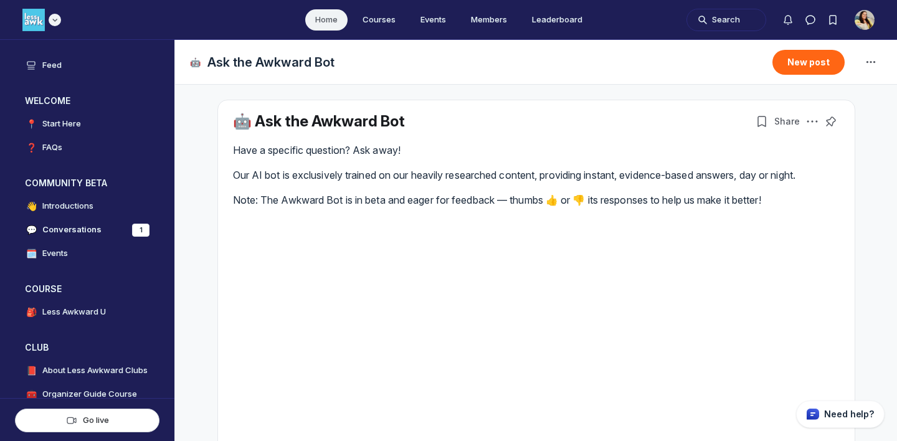
click at [57, 17] on icon "Main navigation bar" at bounding box center [55, 19] width 12 height 7
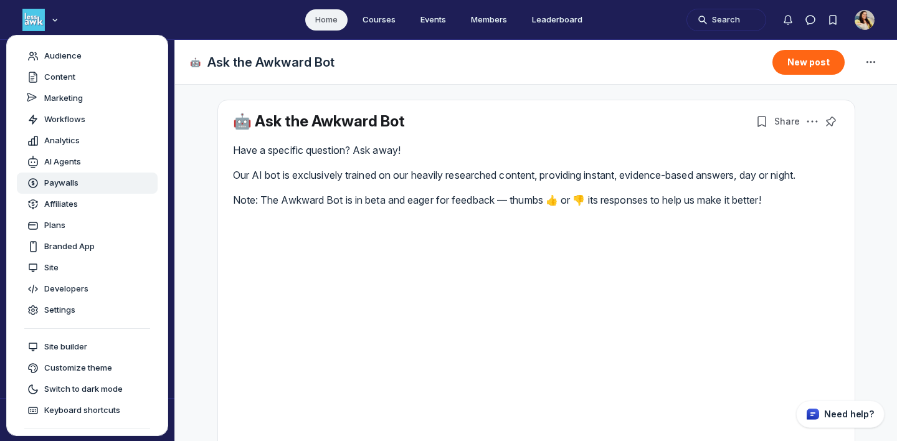
click at [53, 187] on span "Paywalls" at bounding box center [61, 183] width 34 height 12
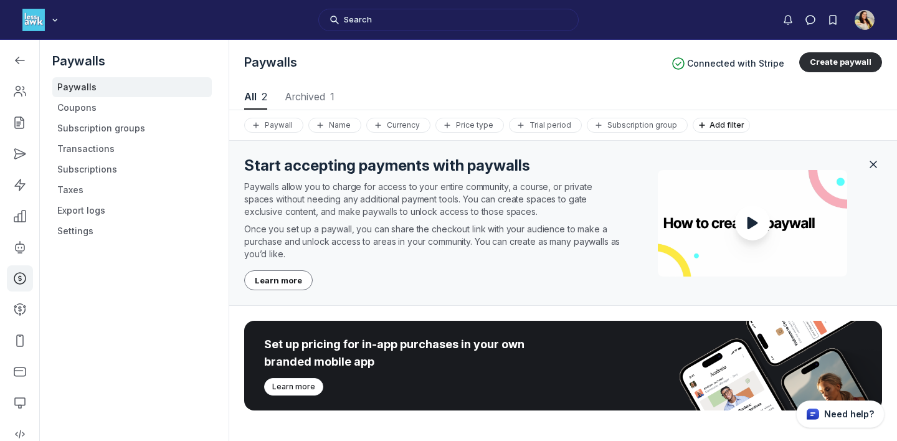
scroll to position [1686, 4471]
click at [115, 171] on link "Subscriptions" at bounding box center [131, 169] width 159 height 20
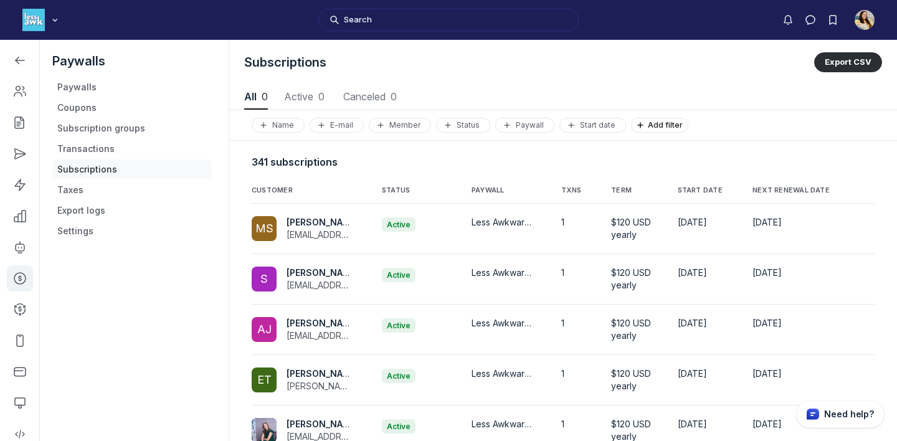
scroll to position [1686, 4471]
click at [145, 83] on link "Paywalls" at bounding box center [131, 87] width 159 height 20
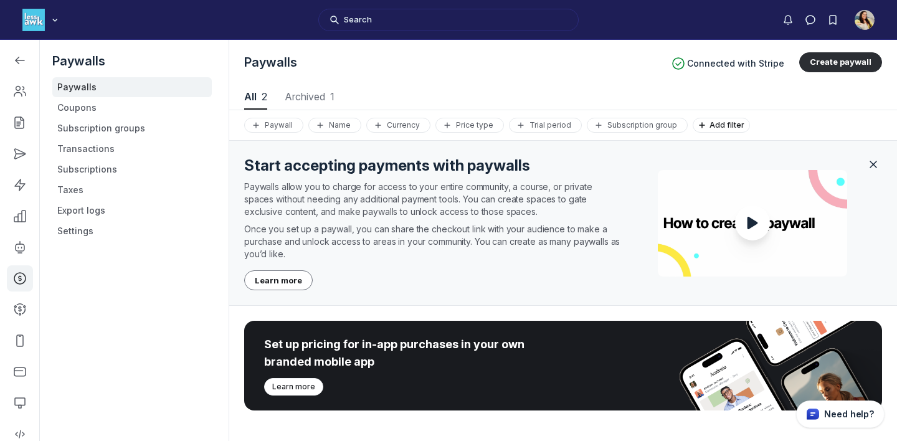
scroll to position [196, 0]
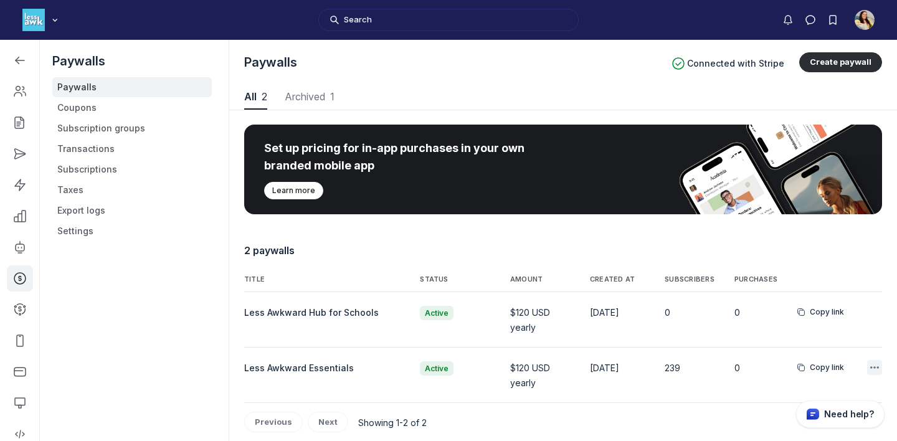
click at [873, 369] on icon "button" at bounding box center [874, 367] width 12 height 12
click at [784, 298] on button "Edit" at bounding box center [812, 294] width 118 height 21
select select "1"
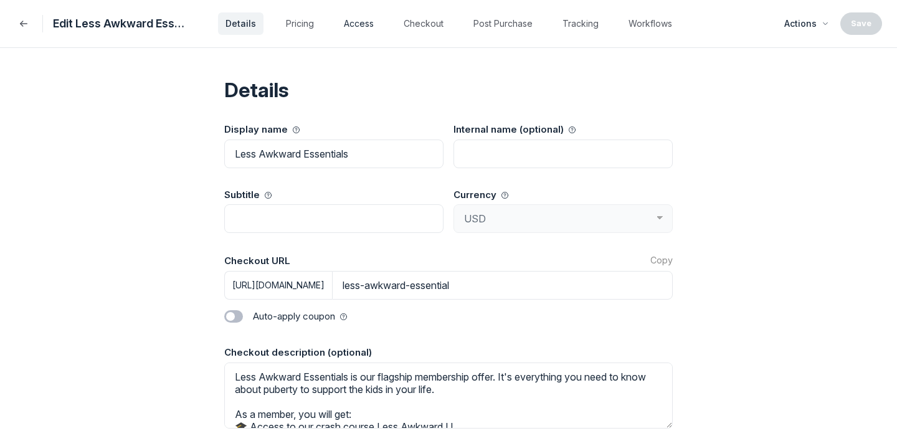
click at [346, 22] on button "Access" at bounding box center [358, 23] width 45 height 22
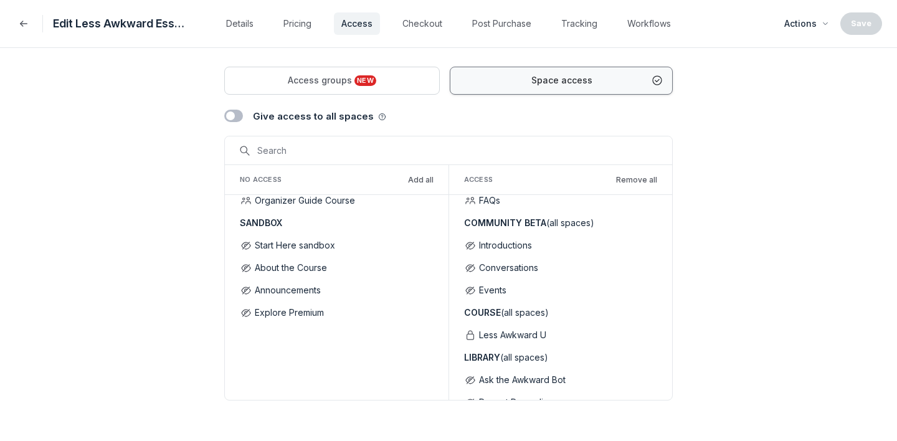
scroll to position [0, 0]
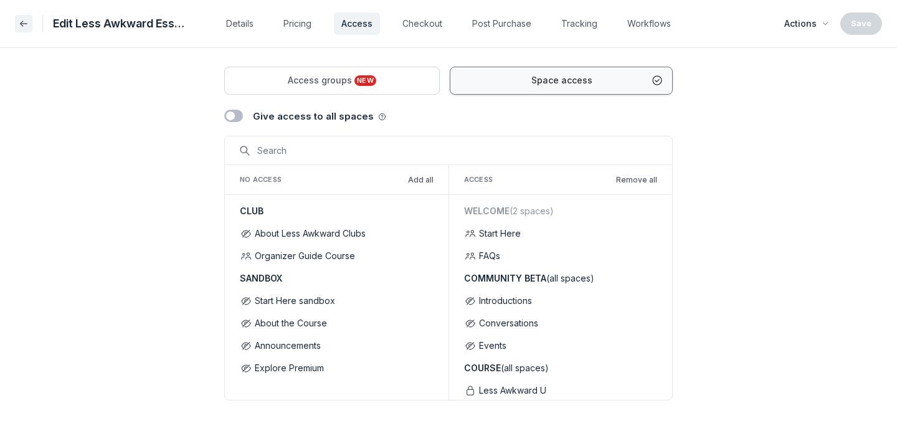
click at [19, 21] on icon "Back" at bounding box center [23, 23] width 12 height 12
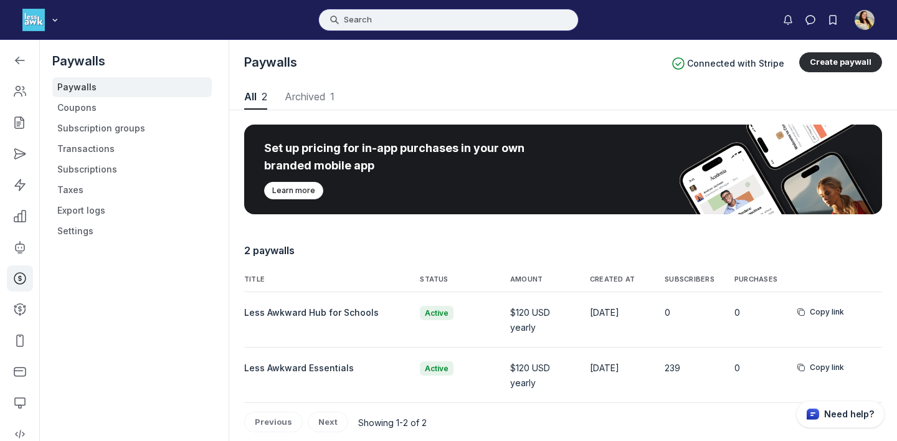
click at [433, 24] on button "Search" at bounding box center [448, 20] width 260 height 22
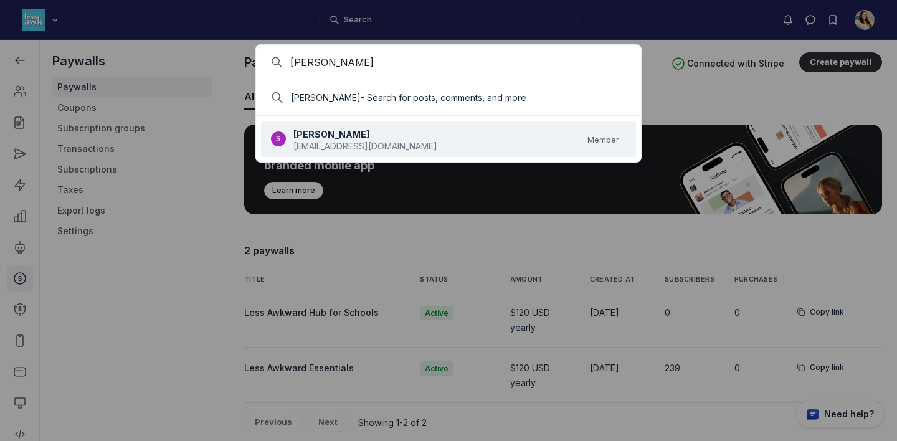
type input "Spencer"
click at [346, 126] on div "Spencer spencerlane2929@gmail.com" at bounding box center [365, 139] width 144 height 29
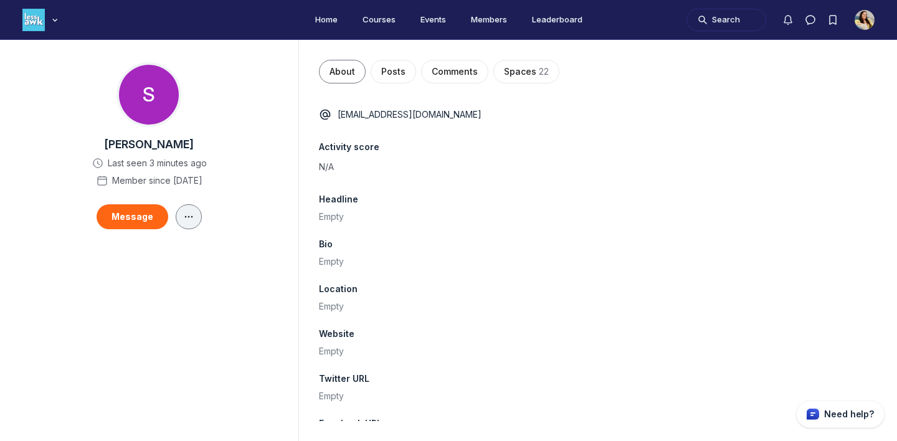
click at [194, 214] on button "Main Content" at bounding box center [189, 216] width 26 height 25
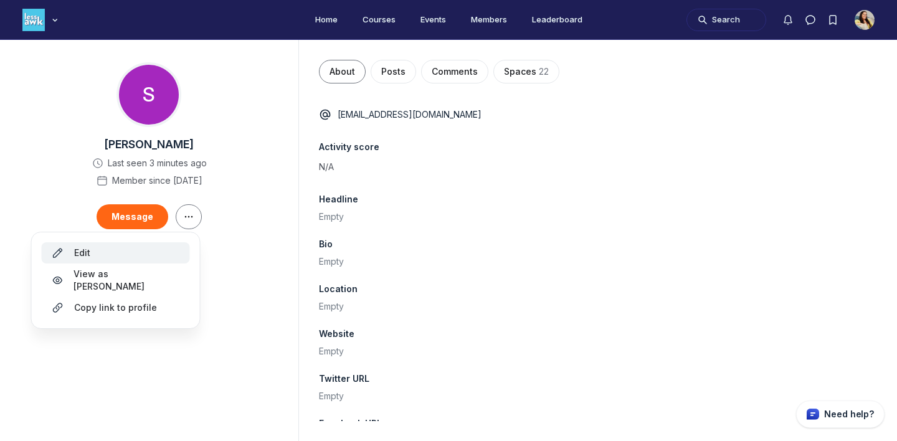
click at [159, 254] on div "Edit" at bounding box center [116, 253] width 128 height 12
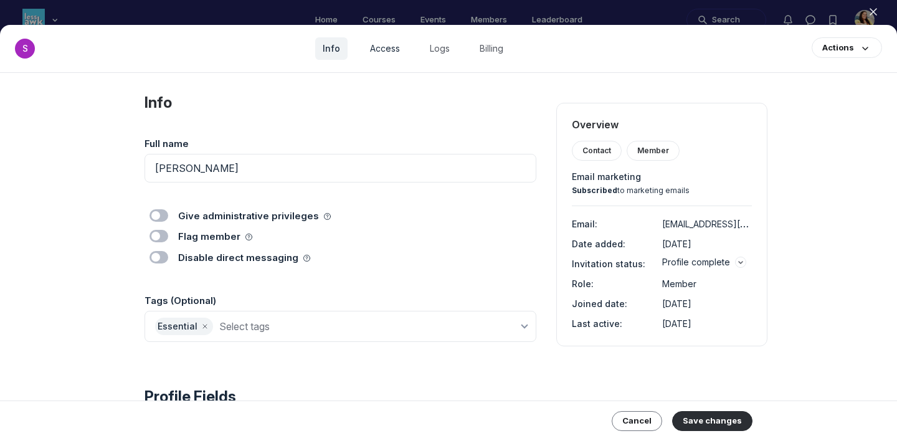
click at [381, 46] on link "Access" at bounding box center [385, 48] width 45 height 22
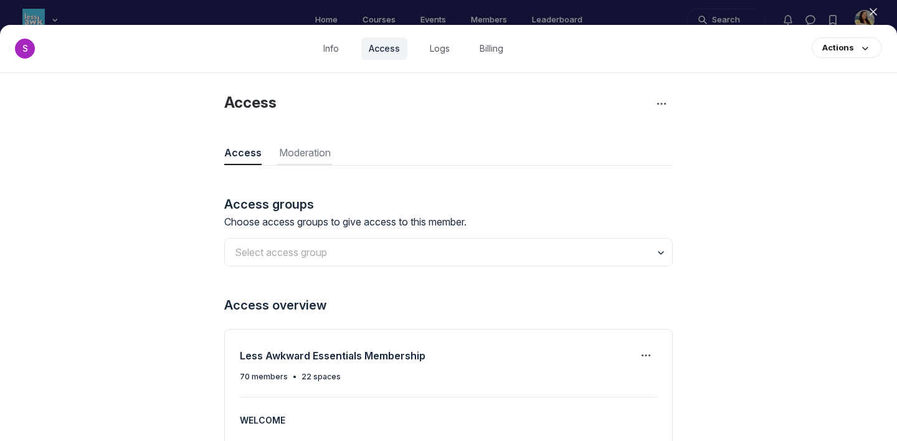
click at [323, 153] on span "Moderation" at bounding box center [305, 152] width 56 height 15
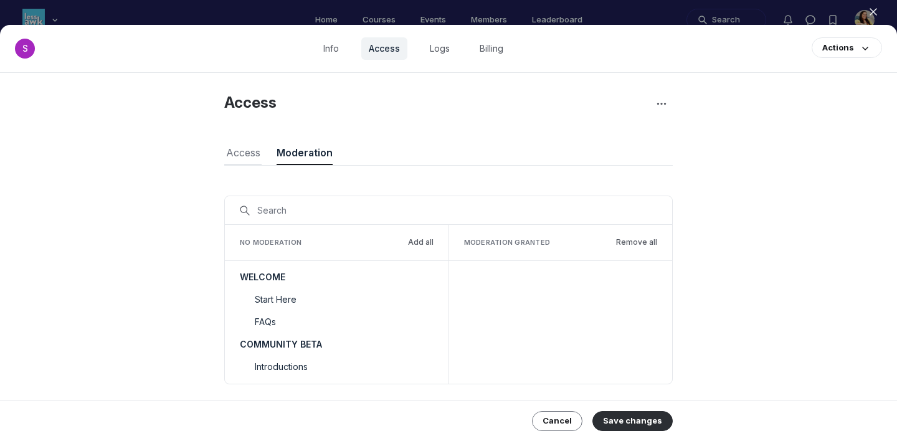
click at [245, 158] on span "Access" at bounding box center [242, 152] width 37 height 15
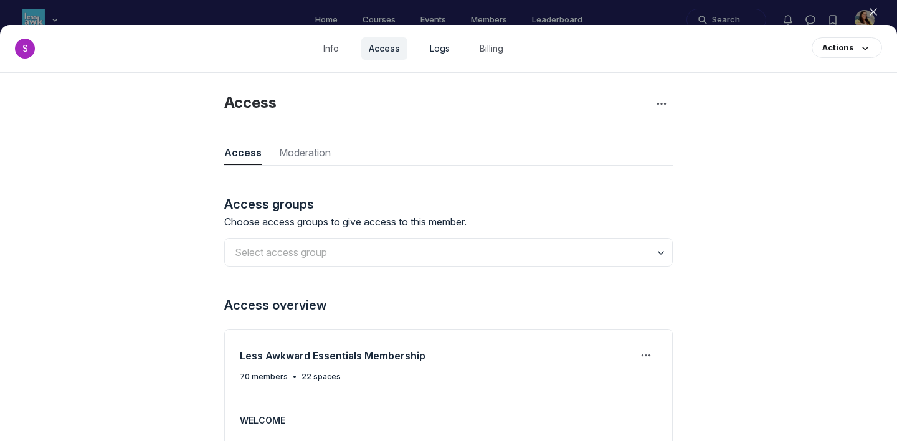
click at [453, 52] on link "Logs" at bounding box center [439, 48] width 35 height 22
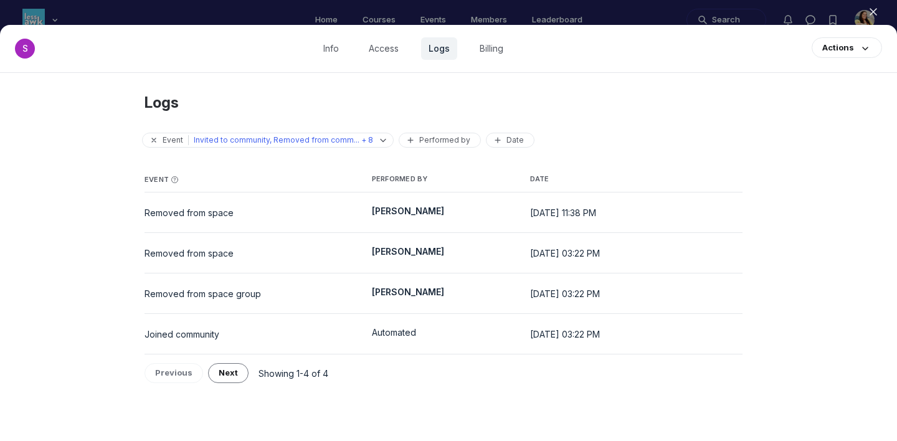
click at [301, 16] on div at bounding box center [448, 220] width 897 height 441
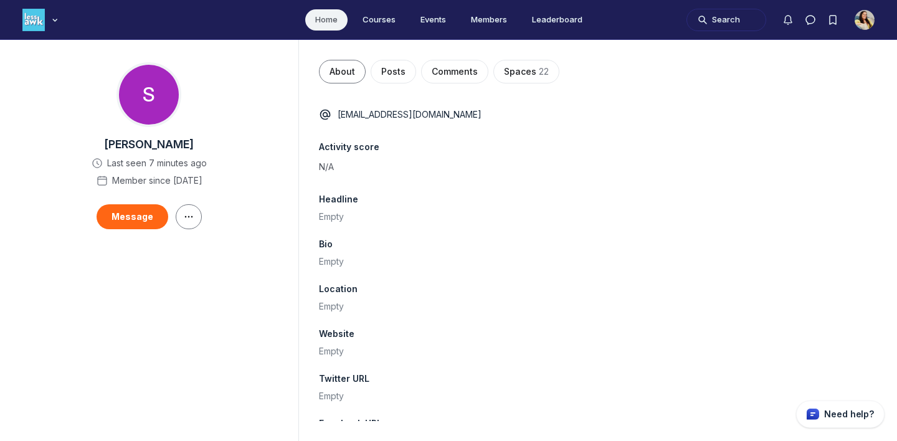
click at [329, 23] on link "Home" at bounding box center [326, 19] width 42 height 21
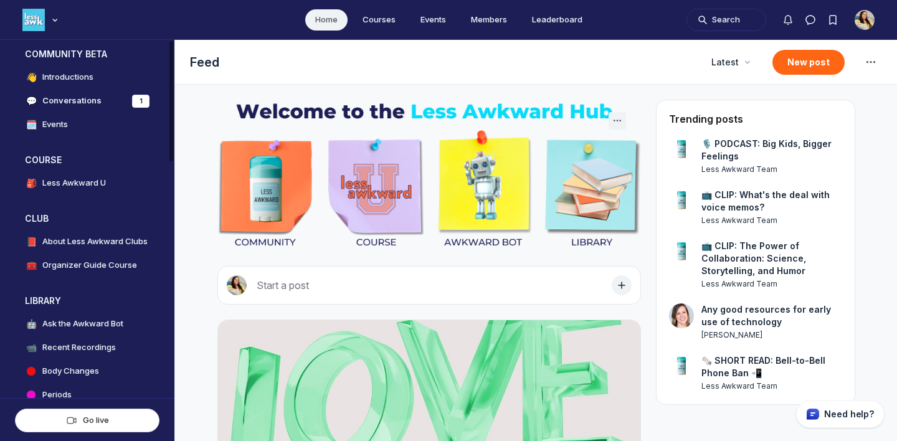
scroll to position [173, 0]
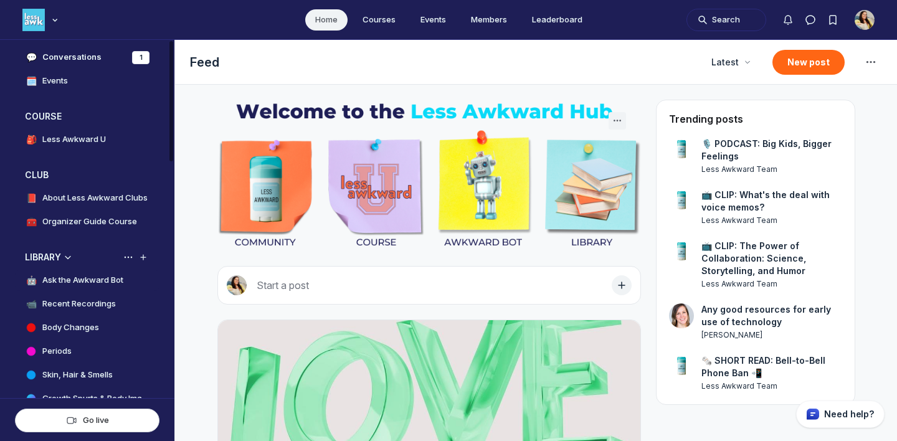
click at [94, 279] on h4 "Ask the Awkward Bot" at bounding box center [82, 280] width 81 height 12
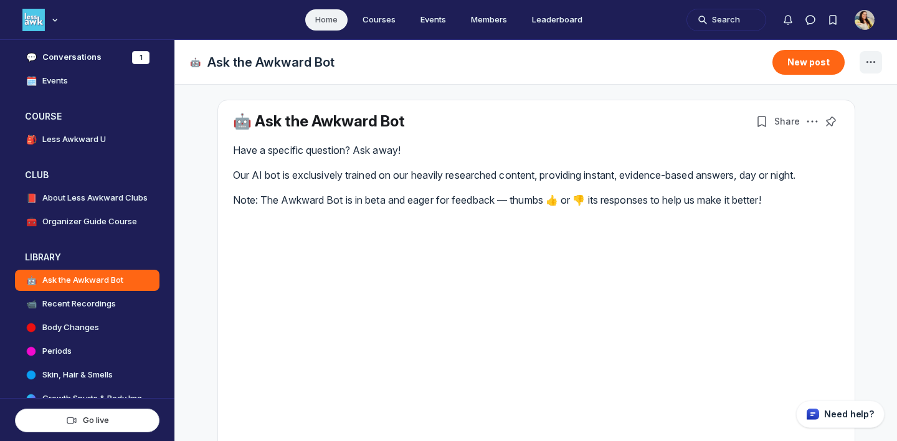
click at [868, 61] on icon "Space settings" at bounding box center [870, 62] width 15 height 15
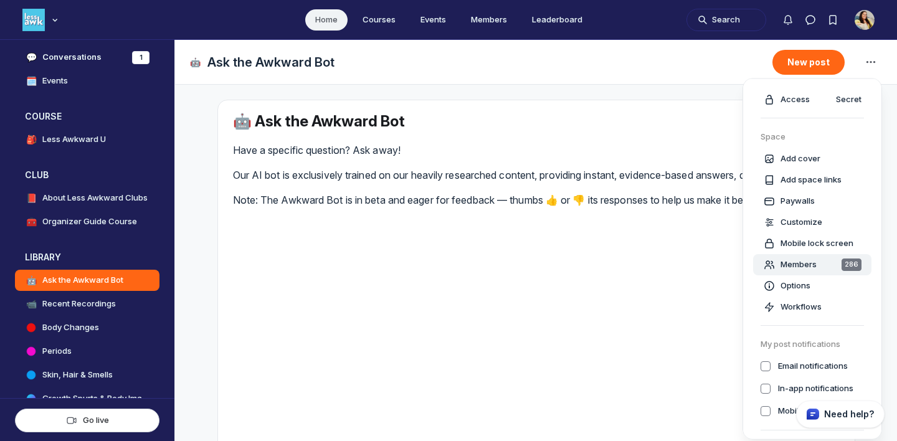
click at [782, 268] on span "Members" at bounding box center [798, 264] width 36 height 12
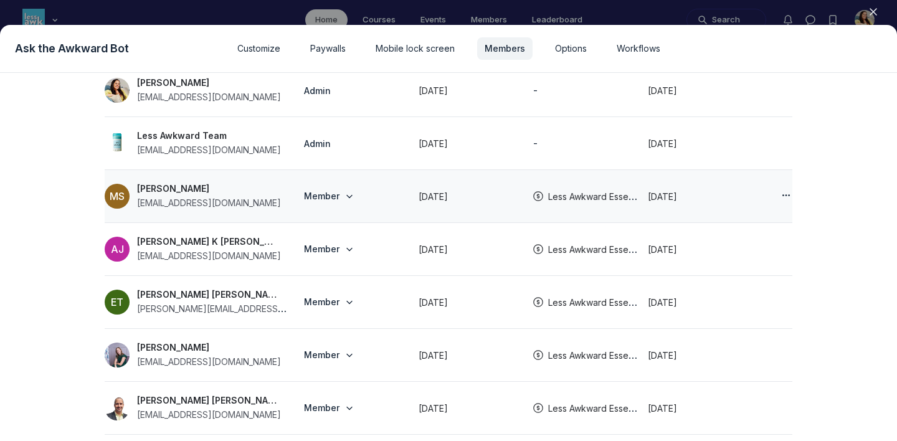
scroll to position [159, 0]
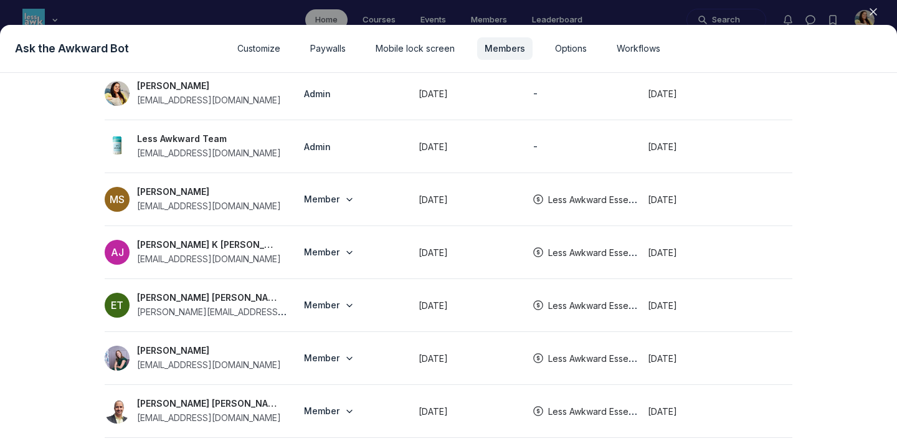
click at [665, 14] on div at bounding box center [448, 220] width 897 height 441
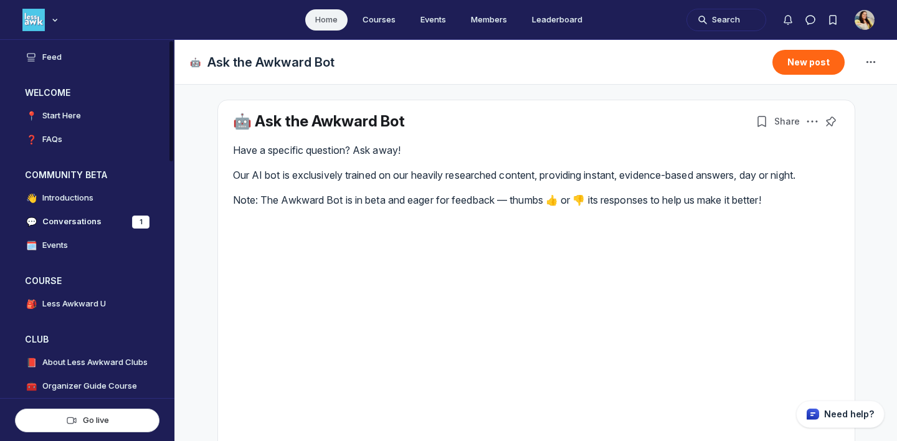
scroll to position [0, 0]
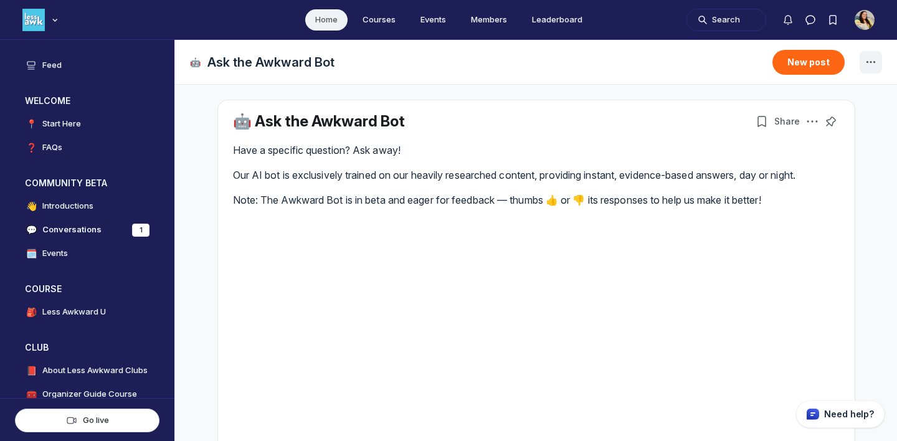
click at [875, 59] on icon "Space settings" at bounding box center [870, 62] width 15 height 15
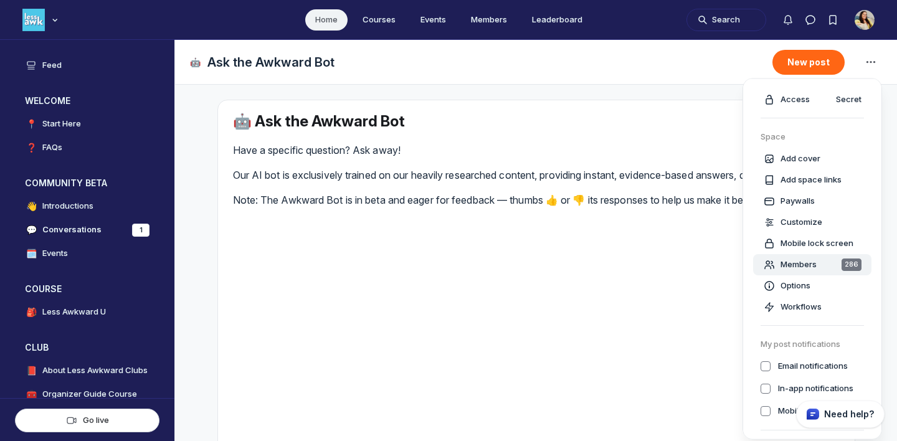
click at [799, 260] on span "Members" at bounding box center [798, 264] width 36 height 12
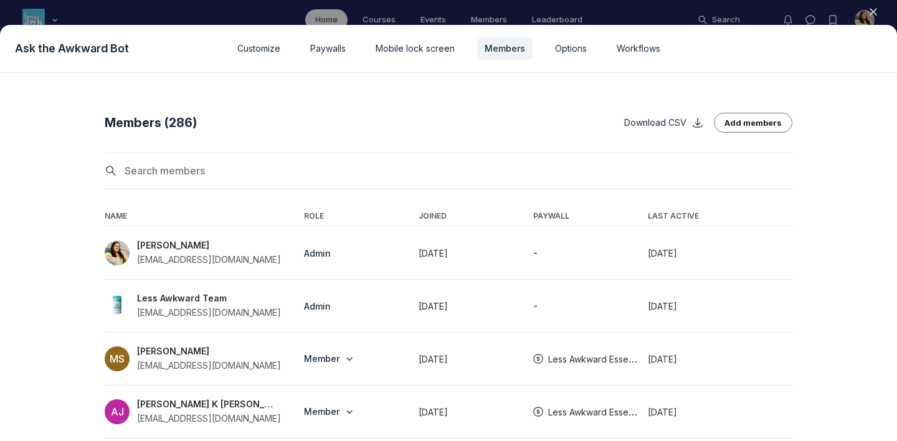
click at [723, 16] on div at bounding box center [448, 220] width 897 height 441
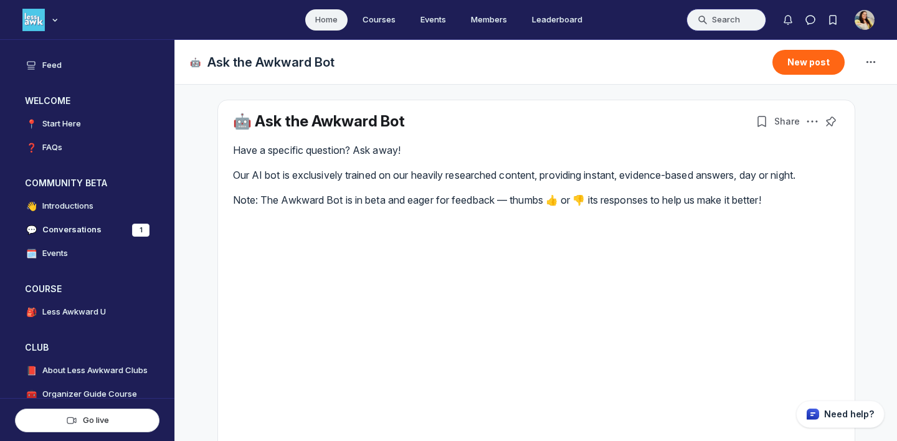
click at [723, 20] on button "Search" at bounding box center [726, 20] width 80 height 22
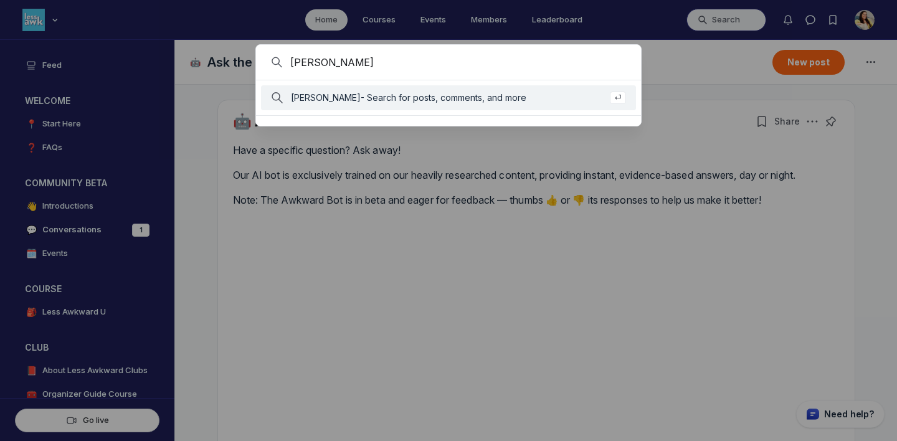
type input "spencer"
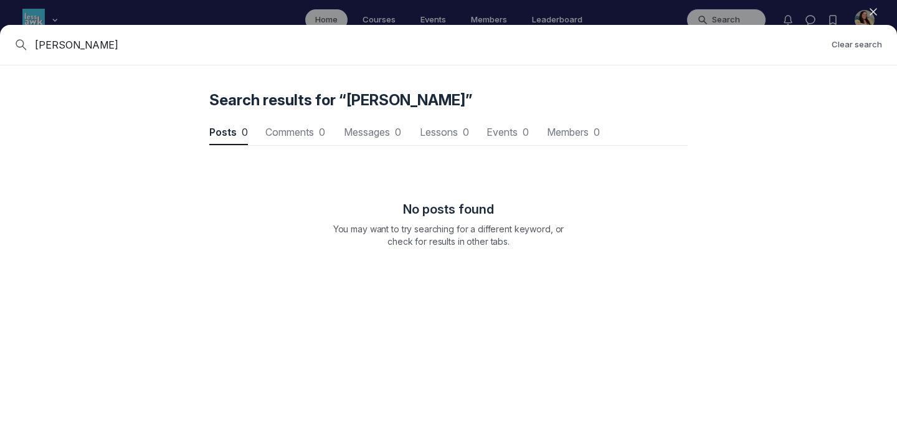
scroll to position [1686, 3754]
click at [578, 125] on button "Members 1 Members 1" at bounding box center [571, 132] width 55 height 25
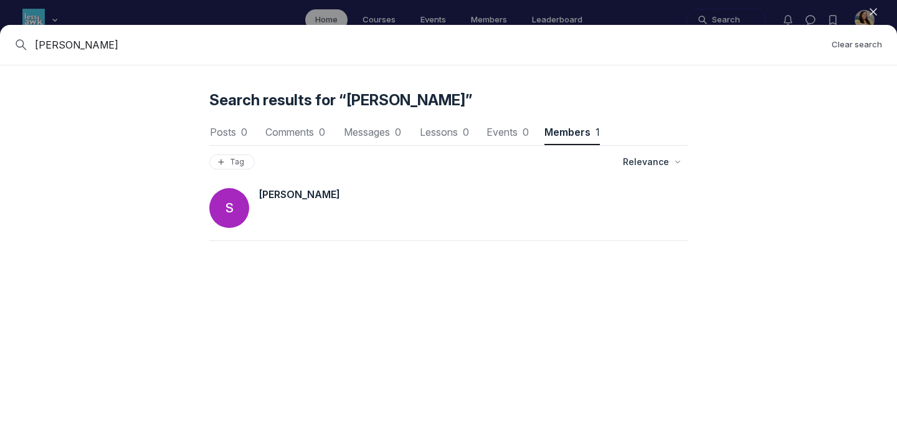
click at [270, 191] on span "Spencer" at bounding box center [299, 194] width 81 height 12
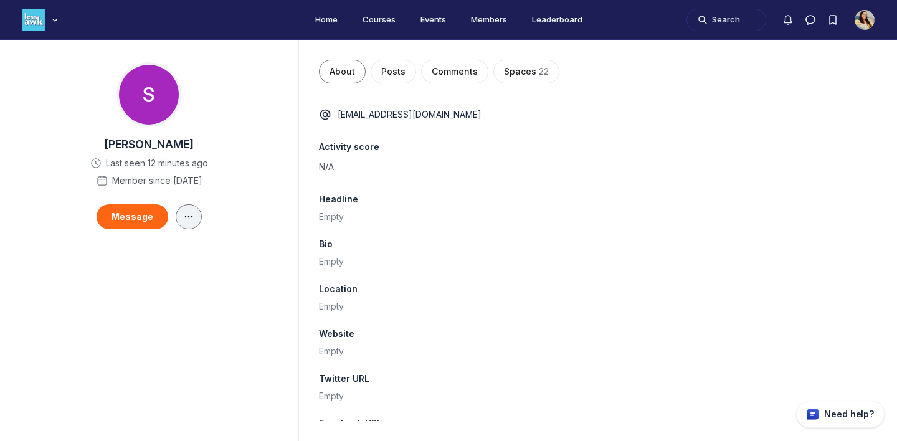
click at [191, 211] on button "Main Content" at bounding box center [189, 216] width 26 height 25
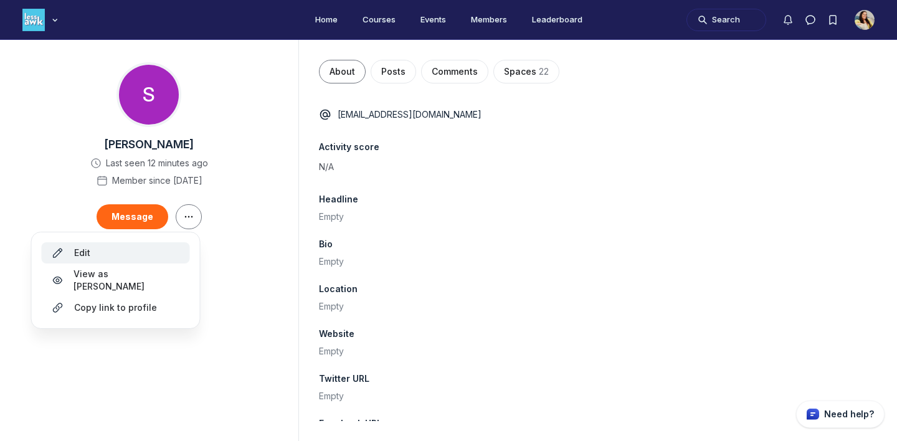
click at [164, 244] on button "Edit" at bounding box center [116, 252] width 148 height 21
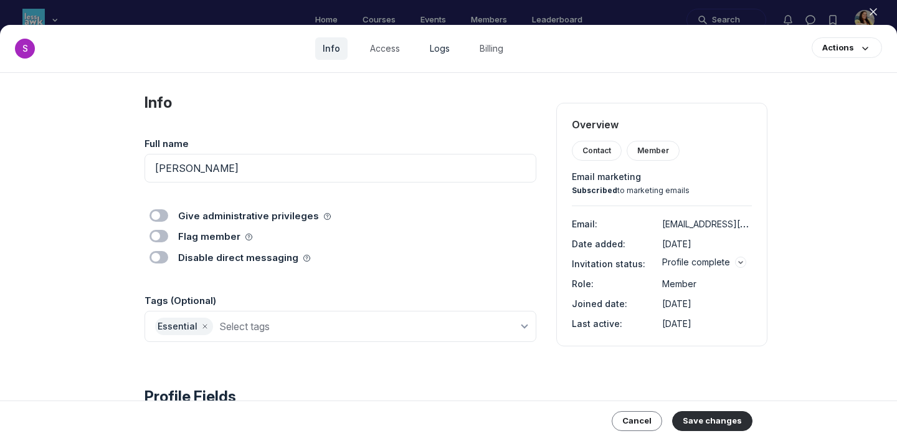
click at [438, 49] on link "Logs" at bounding box center [439, 48] width 35 height 22
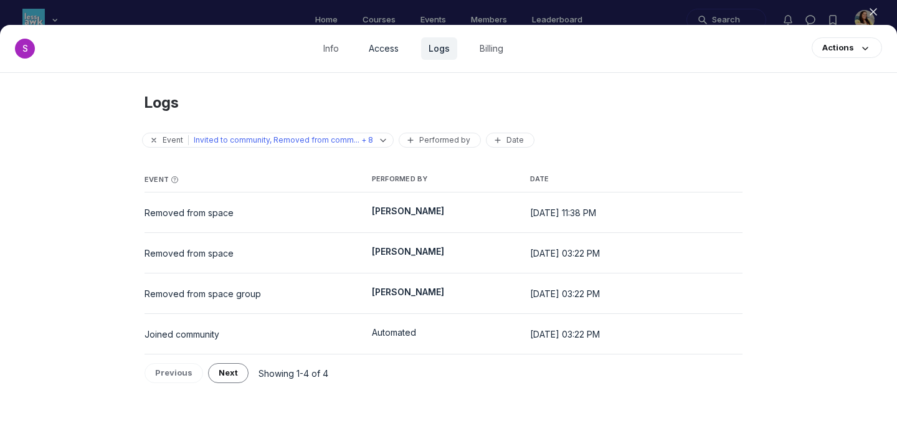
click at [403, 49] on link "Access" at bounding box center [383, 48] width 45 height 22
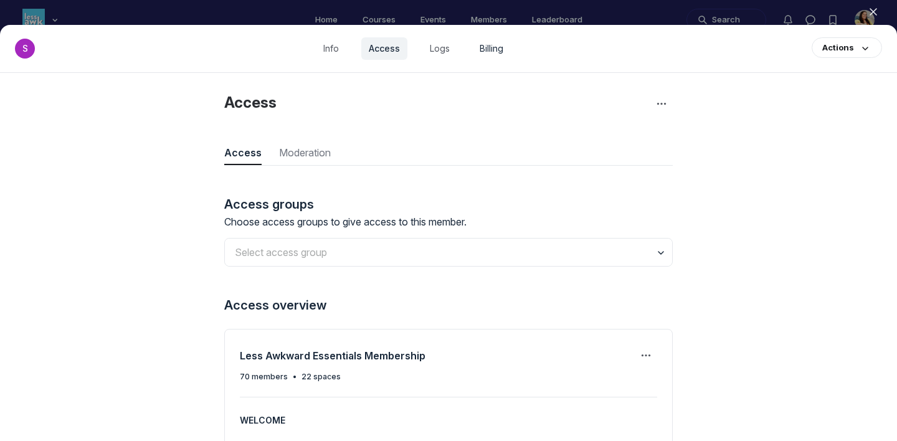
click at [493, 55] on link "Billing" at bounding box center [491, 48] width 39 height 22
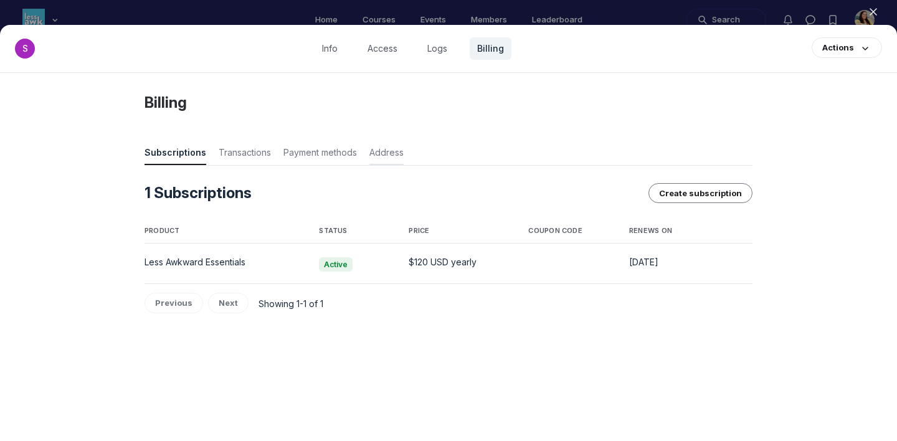
click at [390, 151] on span "Address" at bounding box center [386, 154] width 34 height 17
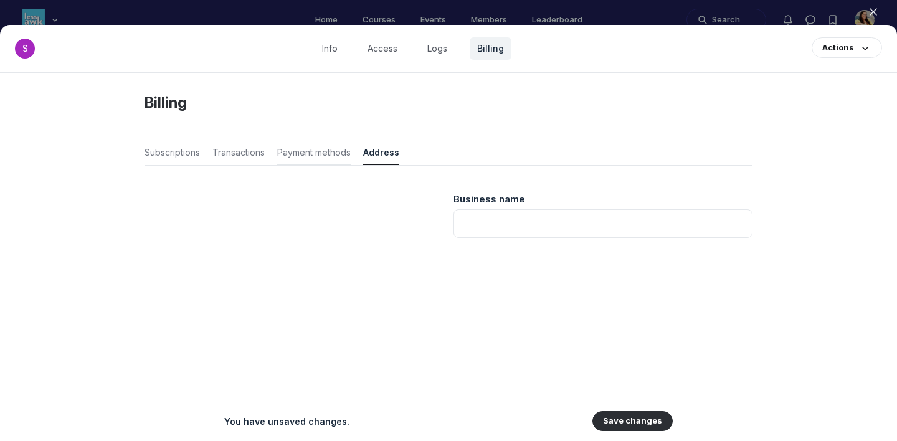
click at [338, 159] on span "Payment methods" at bounding box center [314, 154] width 74 height 17
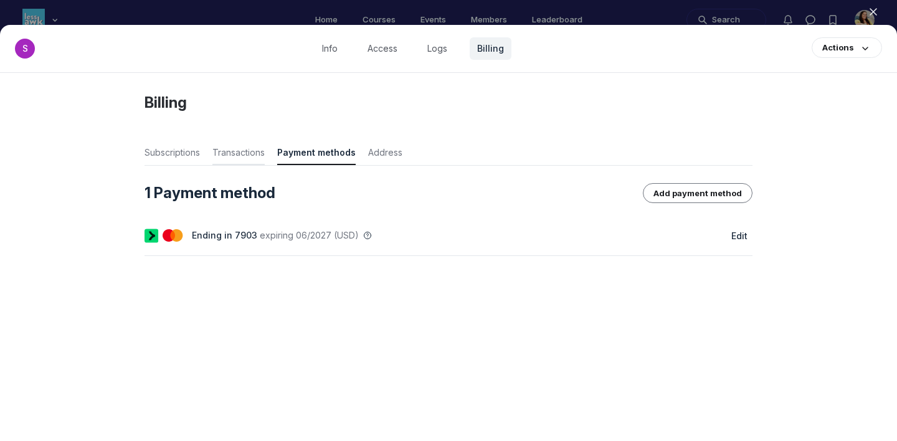
click at [236, 164] on button "Transactions" at bounding box center [238, 151] width 52 height 27
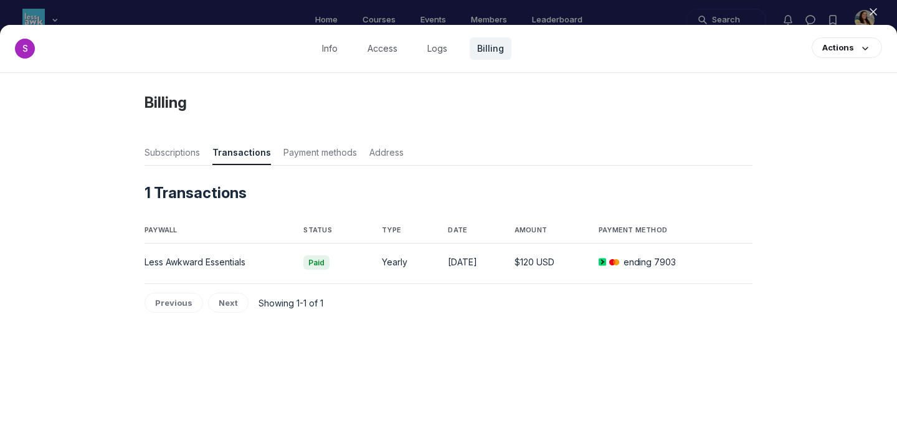
click at [345, 12] on div at bounding box center [448, 220] width 897 height 441
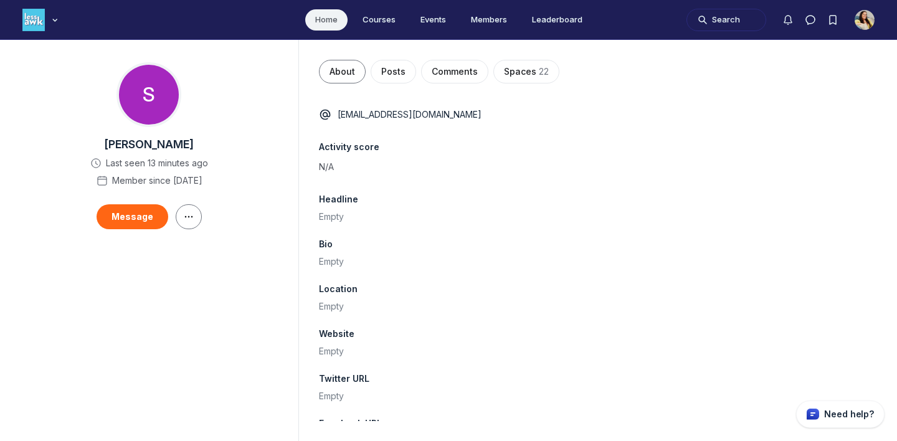
click at [345, 12] on link "Home" at bounding box center [326, 19] width 42 height 21
